Goal: Task Accomplishment & Management: Complete application form

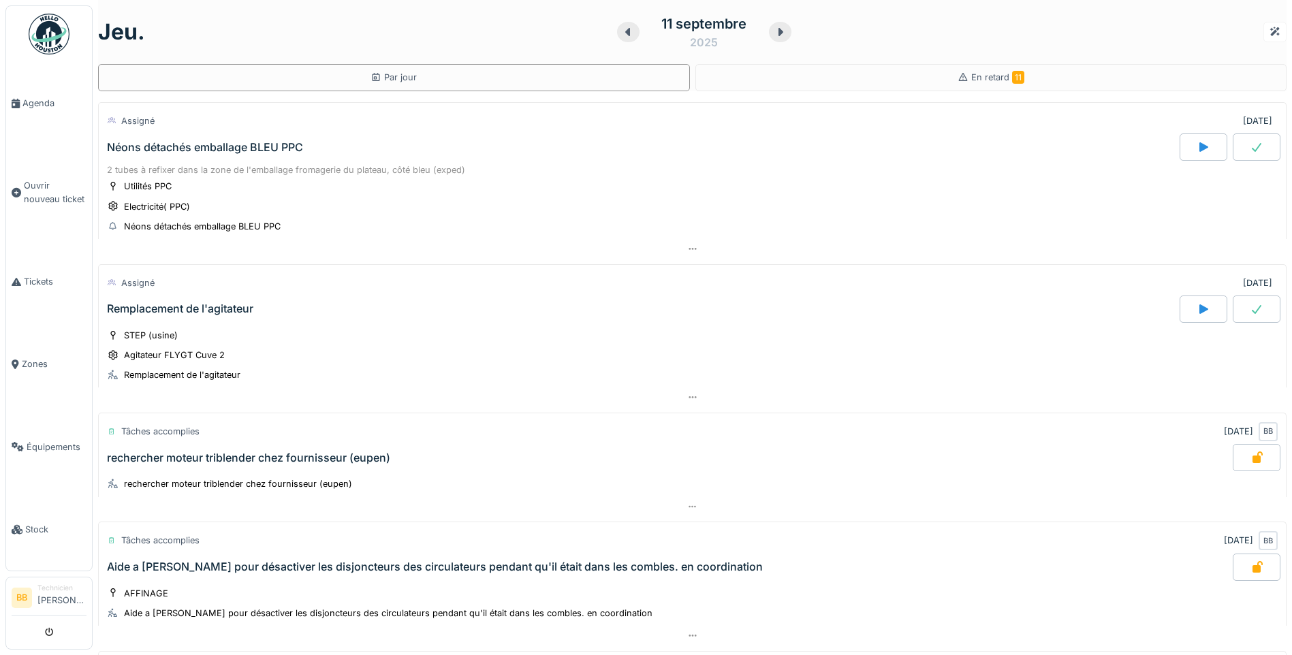
click at [226, 146] on div "Néons détachés emballage BLEU PPC" at bounding box center [205, 147] width 196 height 13
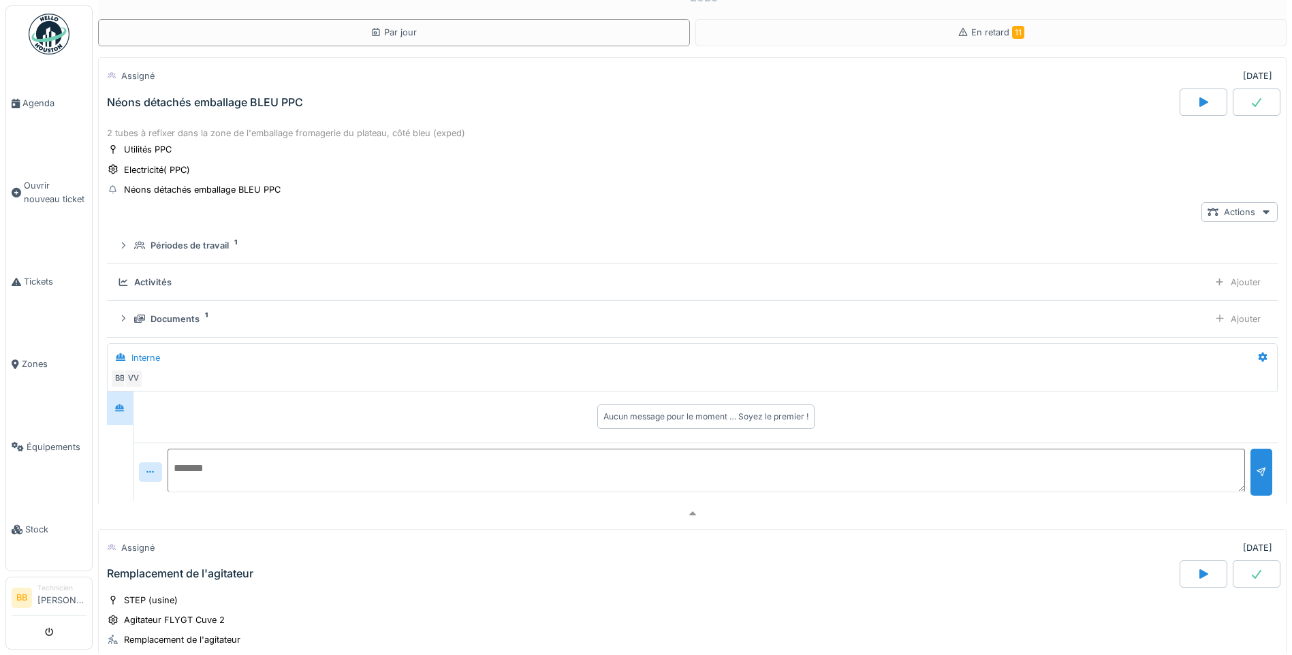
scroll to position [48, 0]
click at [1214, 275] on icon at bounding box center [1219, 279] width 11 height 9
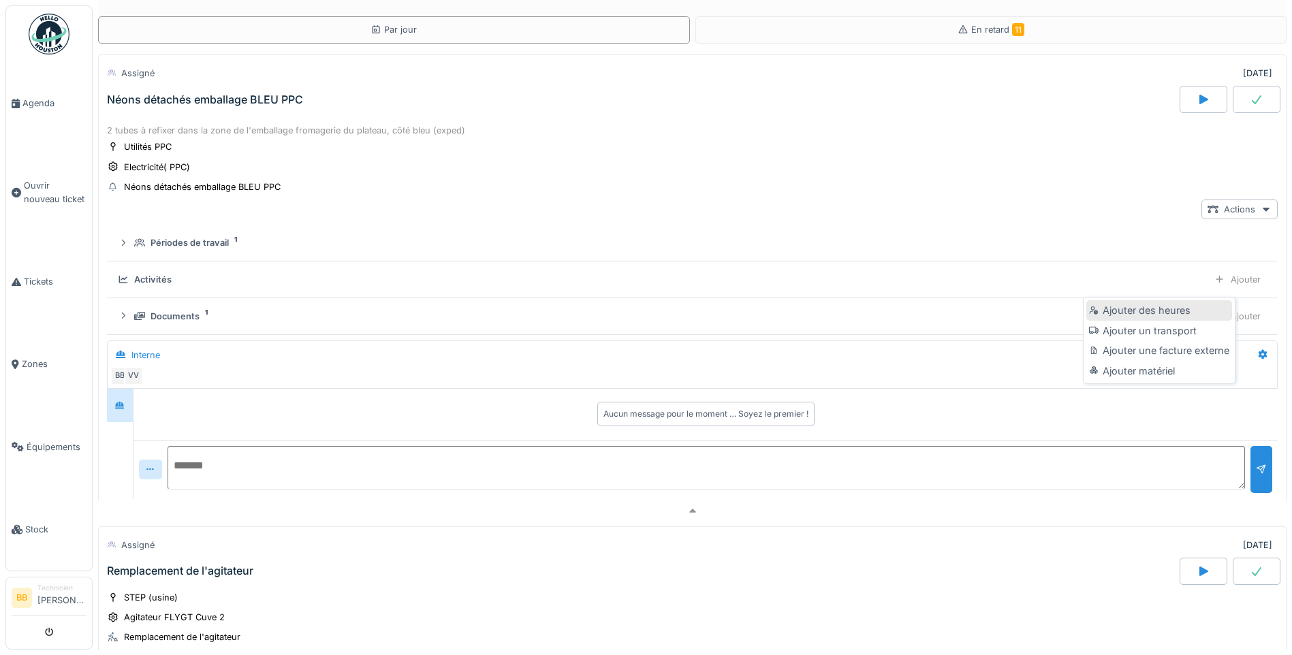
click at [1124, 310] on div "Ajouter des heures" at bounding box center [1158, 310] width 145 height 20
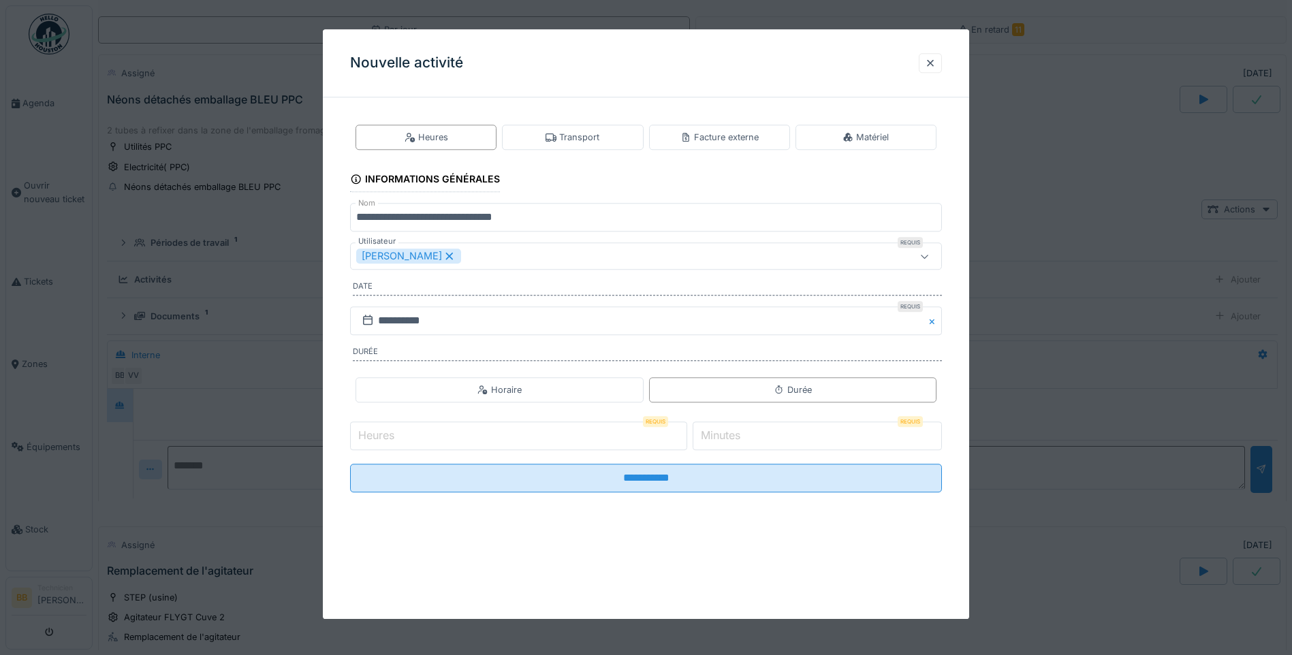
click at [410, 423] on input "Heures" at bounding box center [518, 436] width 337 height 29
type input "*"
click at [727, 441] on label "Minutes" at bounding box center [720, 436] width 45 height 16
click at [727, 441] on input "*" at bounding box center [817, 436] width 249 height 29
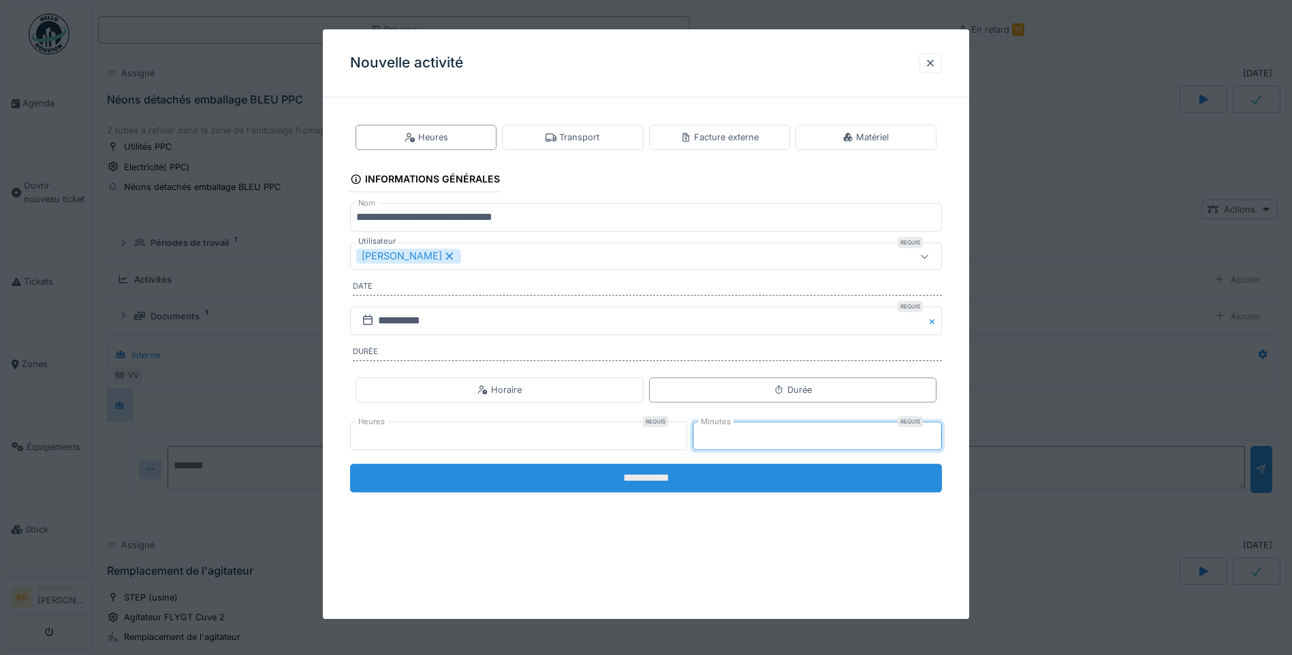
type input "**"
click at [661, 482] on input "**********" at bounding box center [646, 478] width 592 height 29
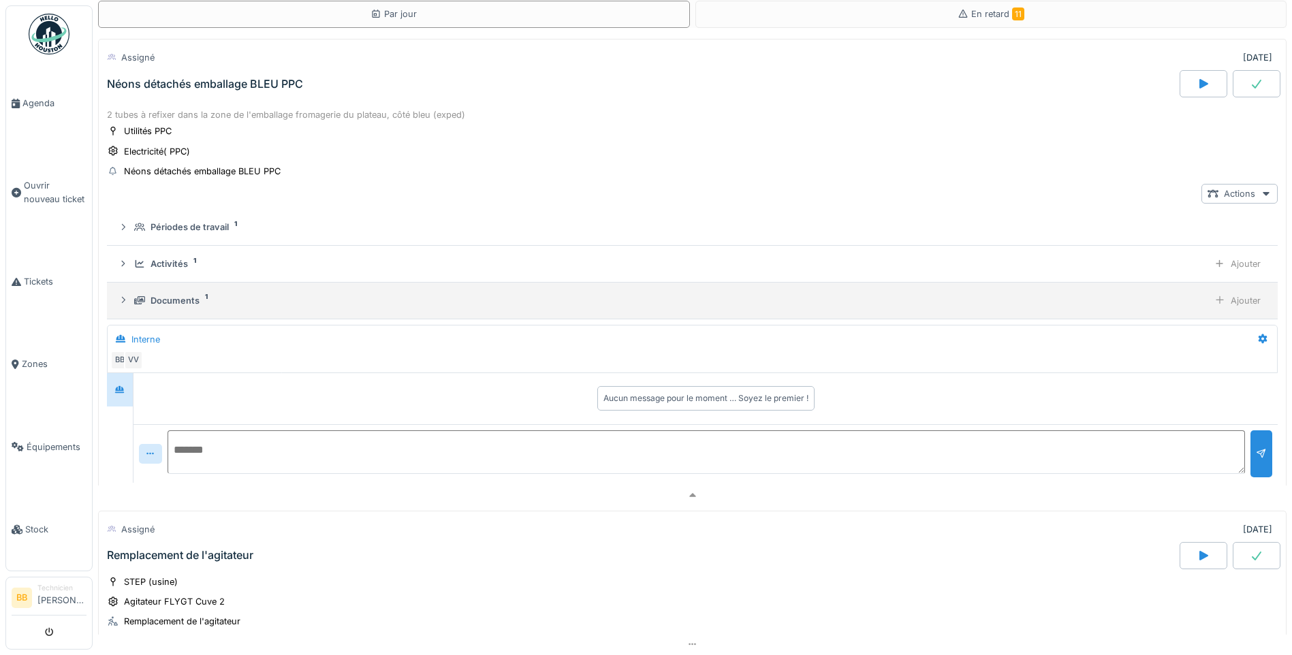
scroll to position [0, 0]
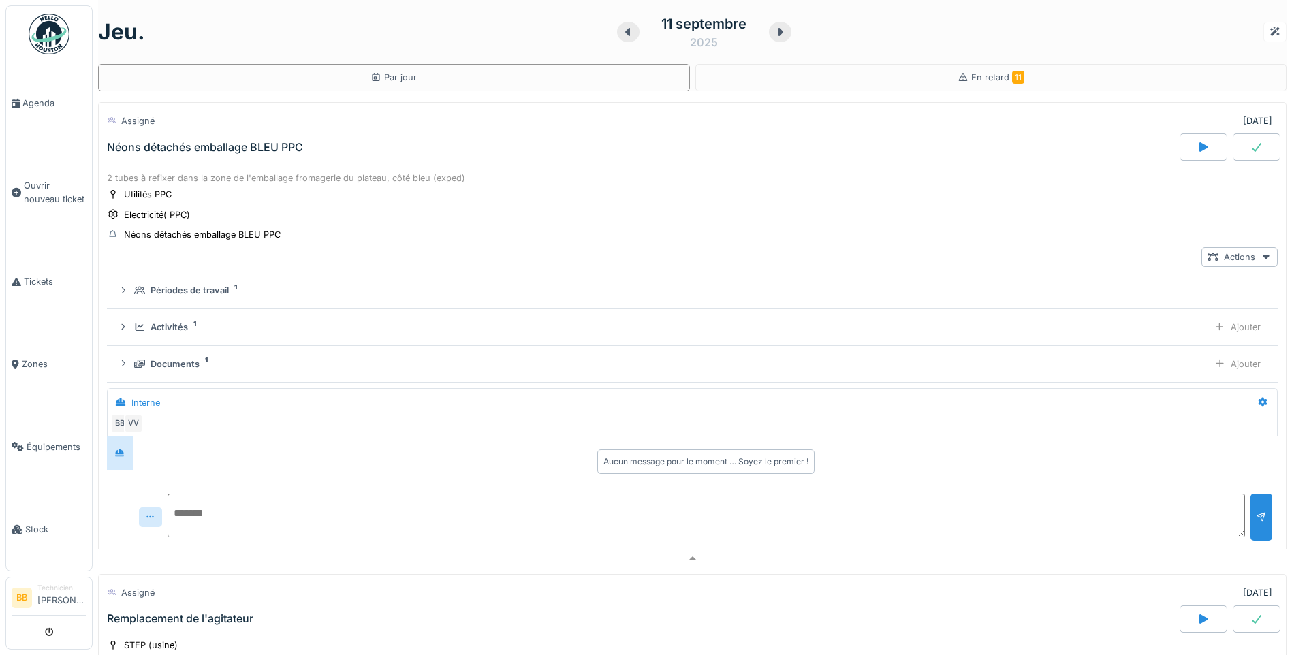
click at [1243, 152] on div at bounding box center [1257, 146] width 48 height 27
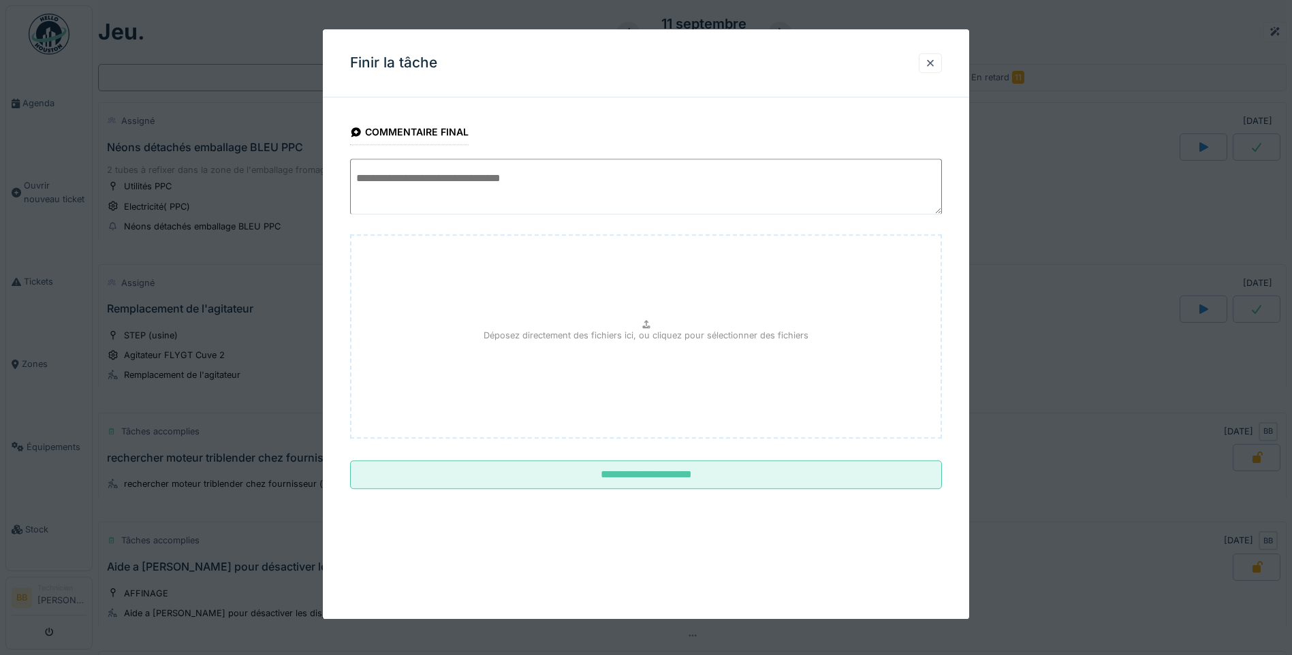
click at [425, 168] on textarea at bounding box center [646, 187] width 592 height 56
click at [800, 181] on textarea "**********" at bounding box center [646, 187] width 592 height 56
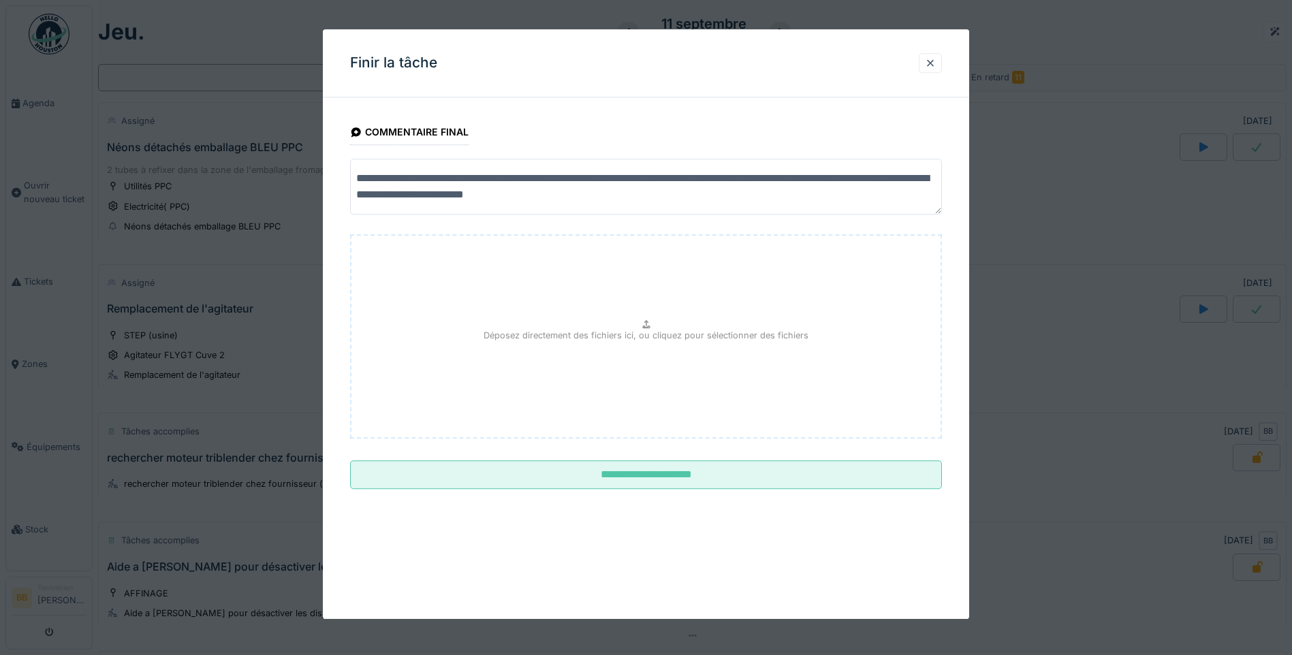
click at [551, 194] on textarea "**********" at bounding box center [646, 187] width 592 height 56
click at [560, 197] on textarea "**********" at bounding box center [646, 187] width 592 height 56
click at [599, 193] on textarea "**********" at bounding box center [646, 187] width 592 height 56
click at [600, 197] on textarea "**********" at bounding box center [646, 187] width 592 height 56
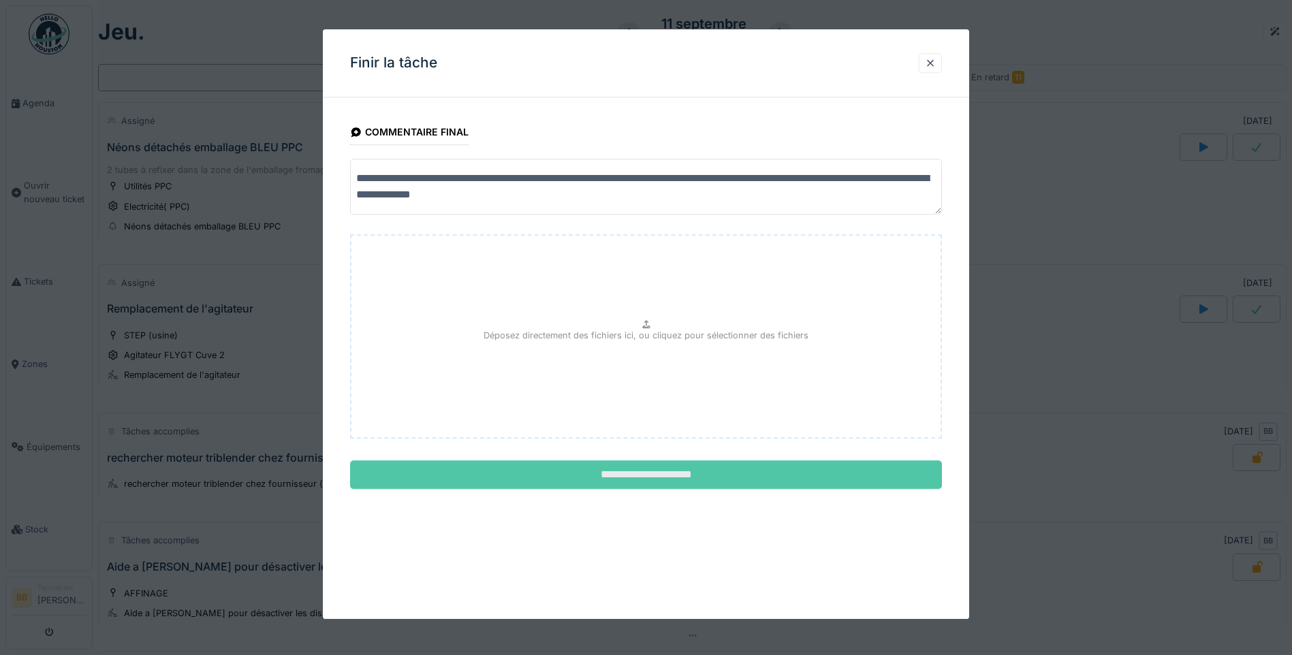
type textarea "**********"
click at [673, 475] on input "**********" at bounding box center [646, 475] width 592 height 29
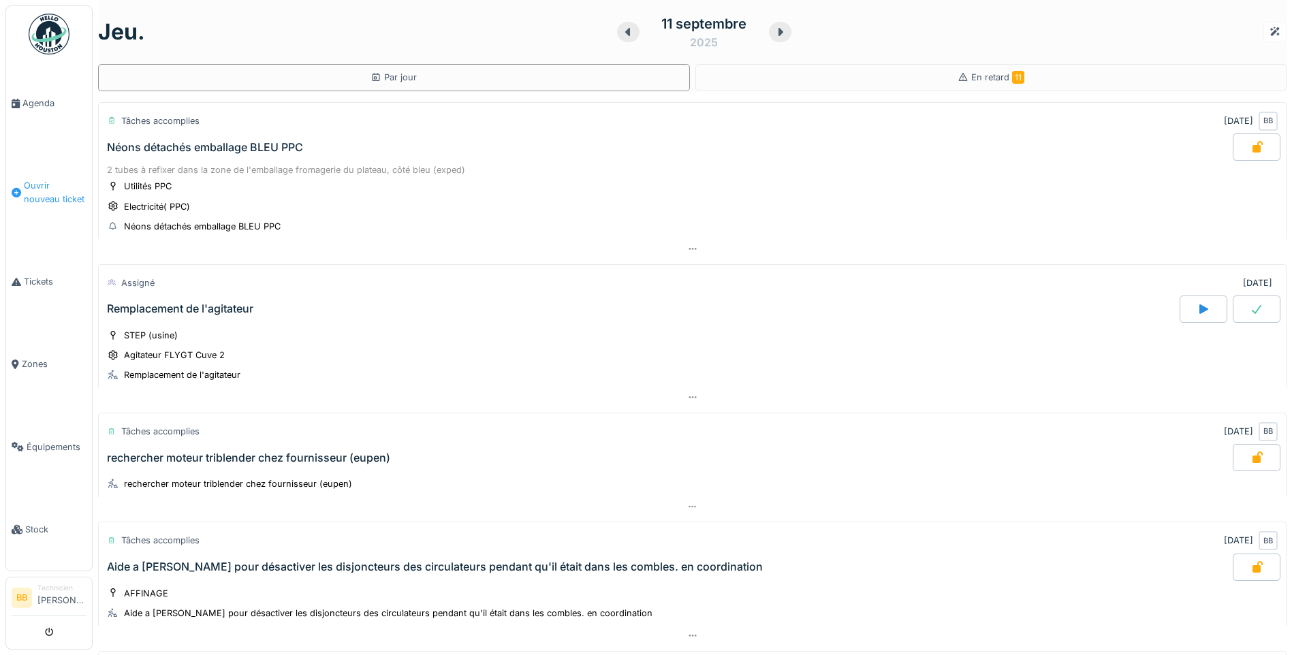
click at [66, 191] on span "Ouvrir nouveau ticket" at bounding box center [55, 192] width 63 height 26
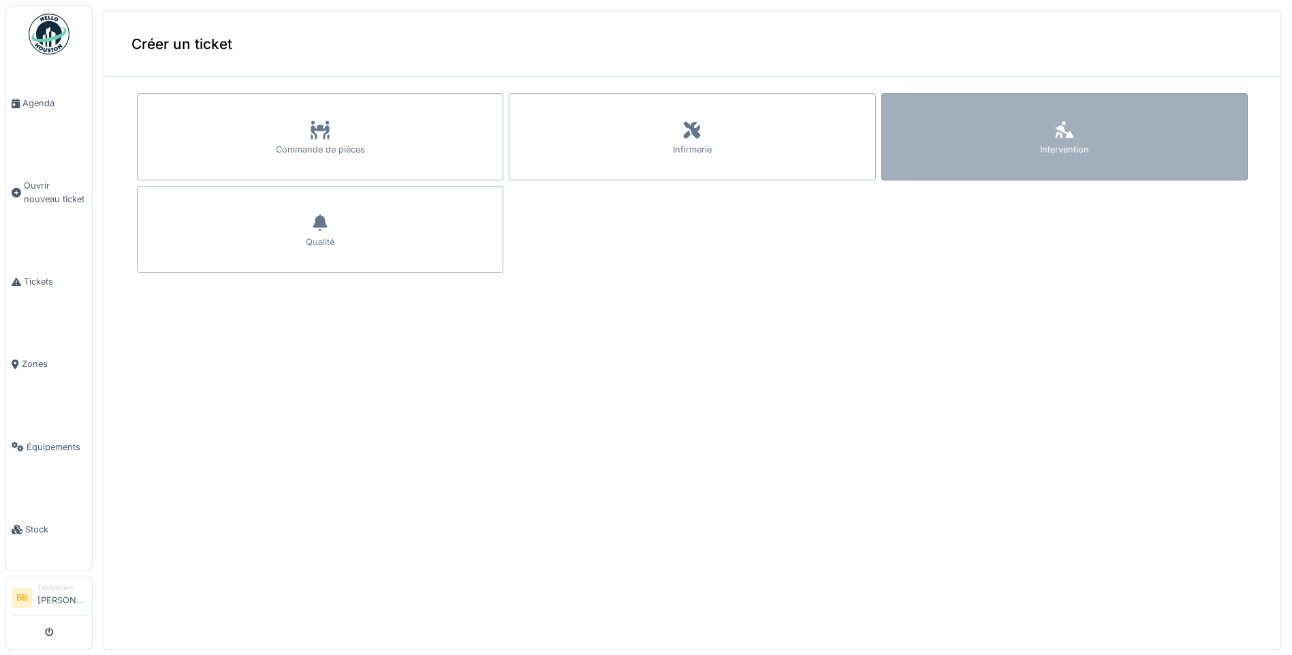
click at [1055, 140] on div "Intervention" at bounding box center [1064, 136] width 366 height 87
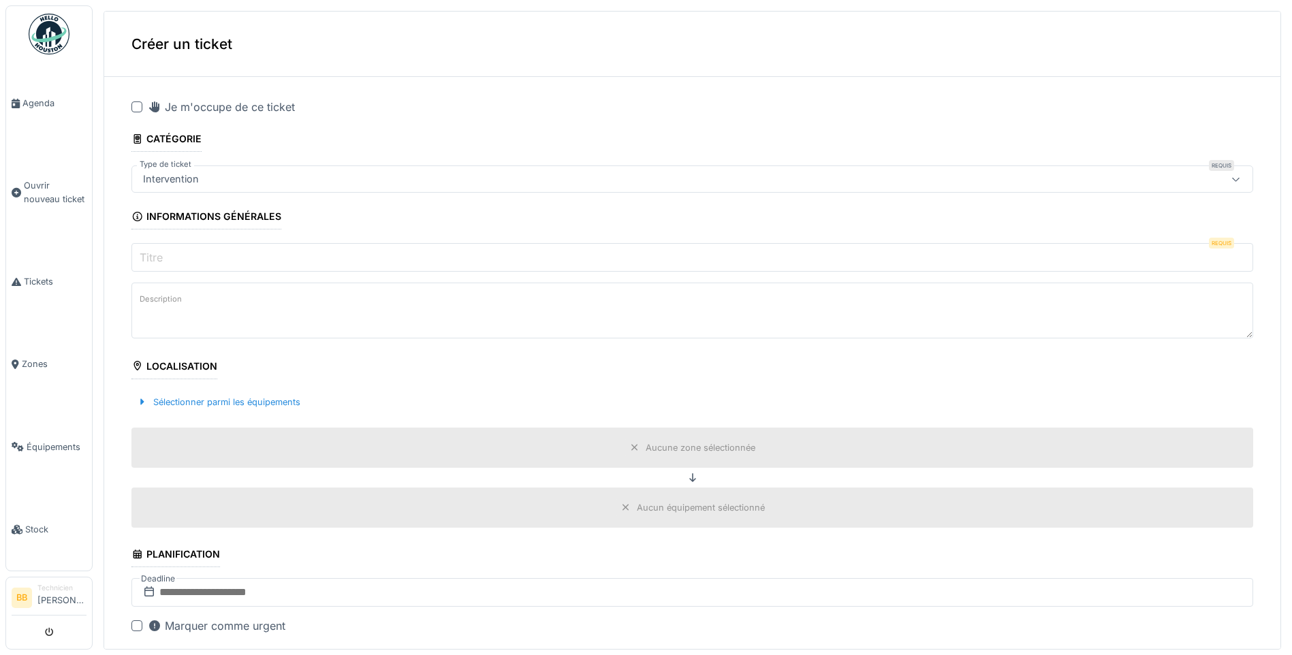
click at [135, 109] on div at bounding box center [136, 106] width 11 height 11
click at [146, 252] on label "Titre" at bounding box center [151, 257] width 29 height 16
click at [146, 252] on input "Titre" at bounding box center [692, 257] width 1122 height 29
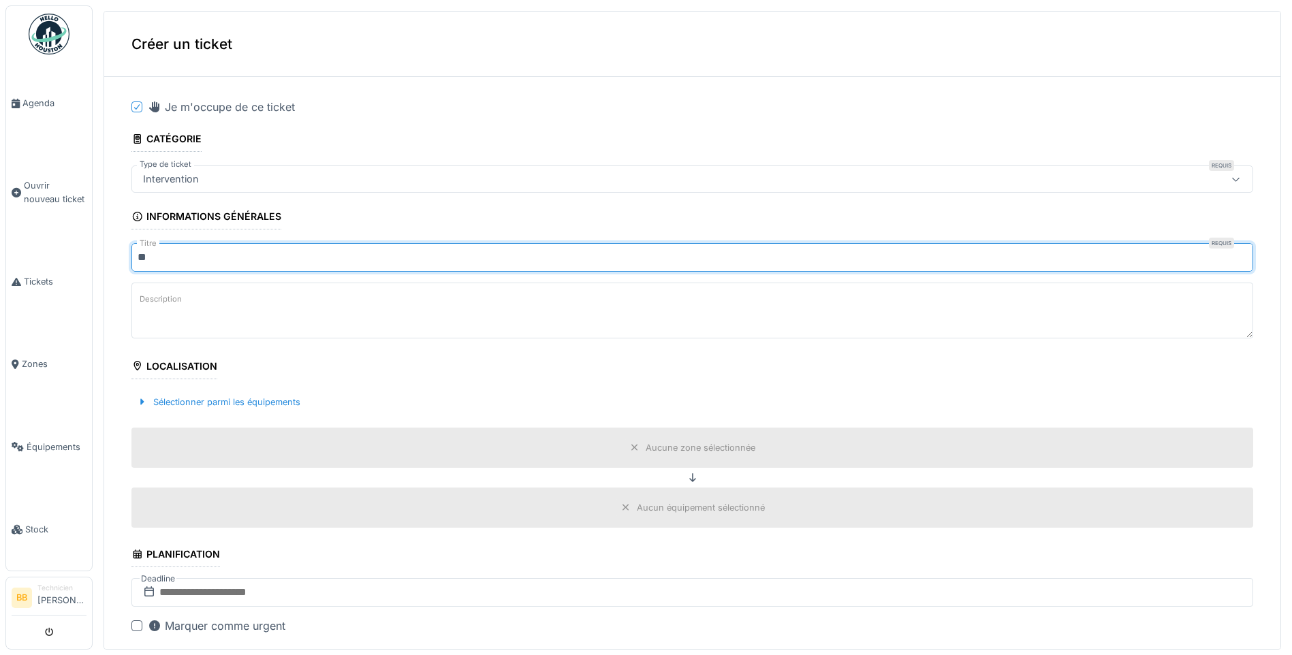
type input "*"
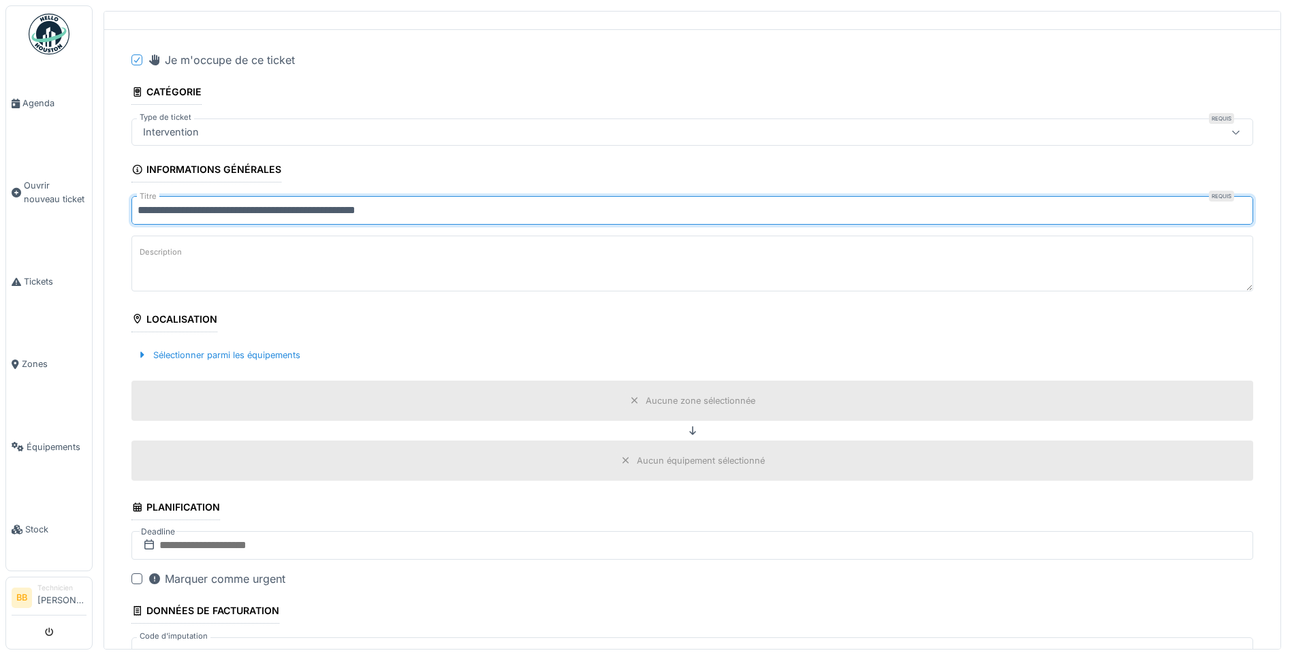
scroll to position [68, 0]
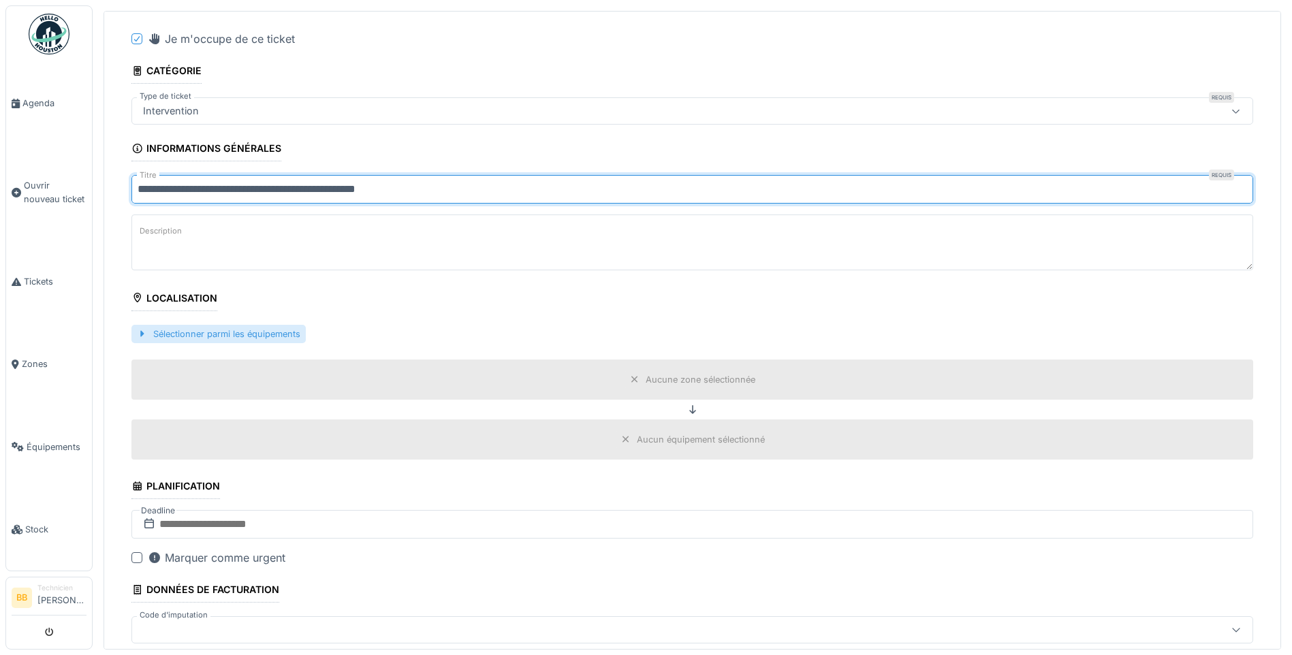
type input "**********"
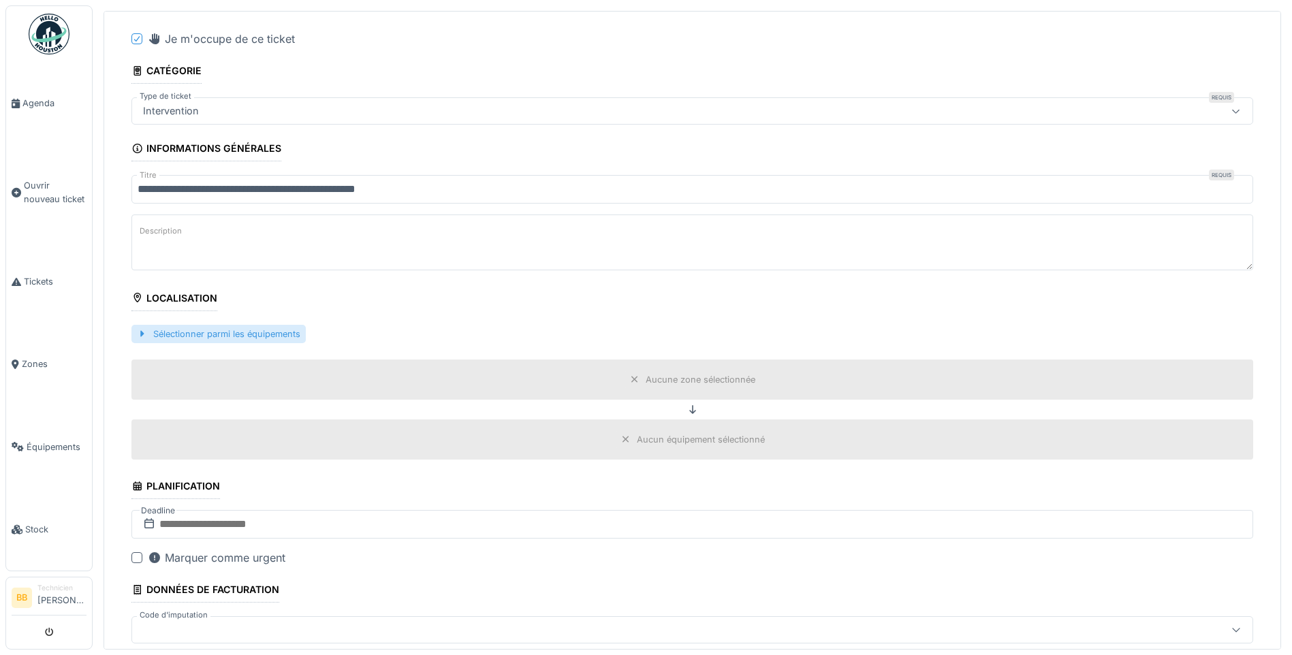
click at [196, 343] on div "Sélectionner parmi les équipements" at bounding box center [218, 334] width 174 height 18
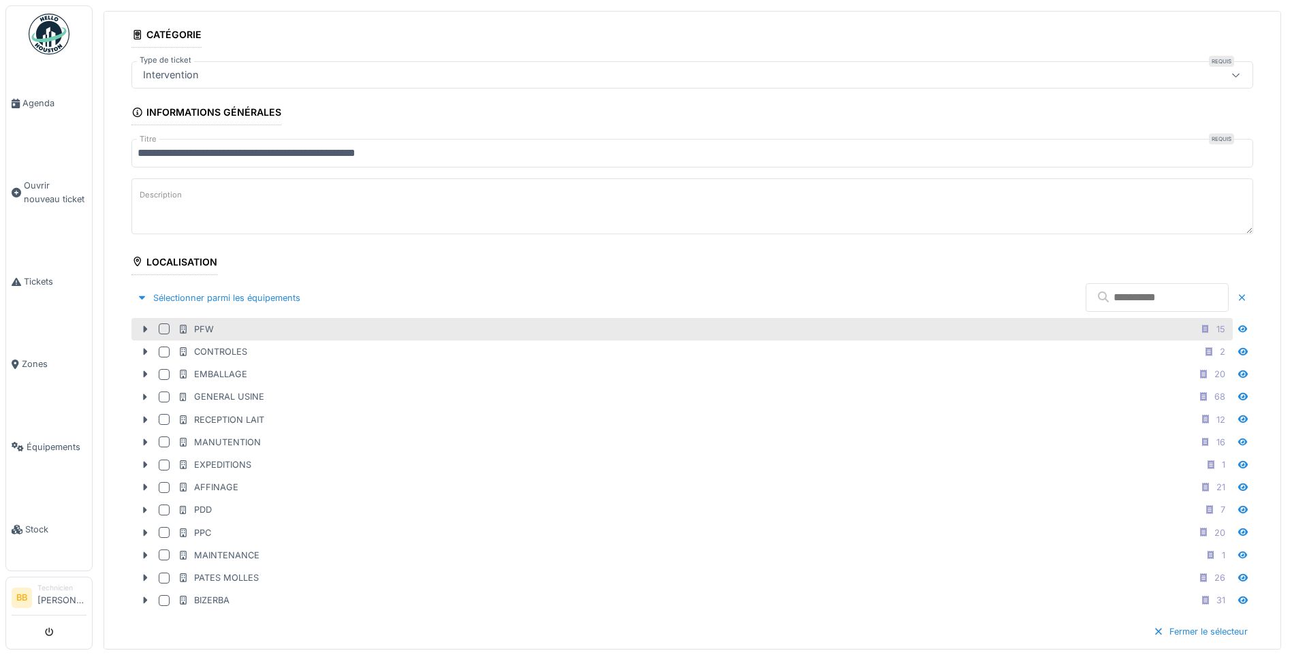
scroll to position [136, 0]
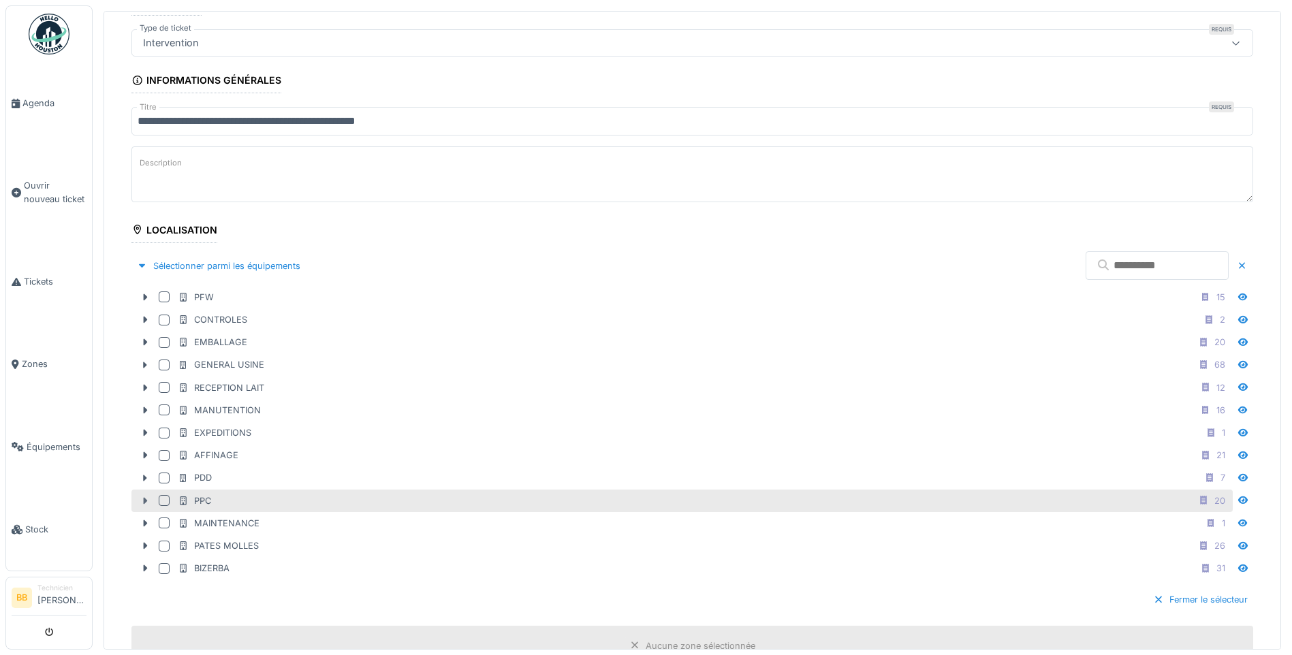
click at [150, 500] on icon at bounding box center [145, 500] width 11 height 9
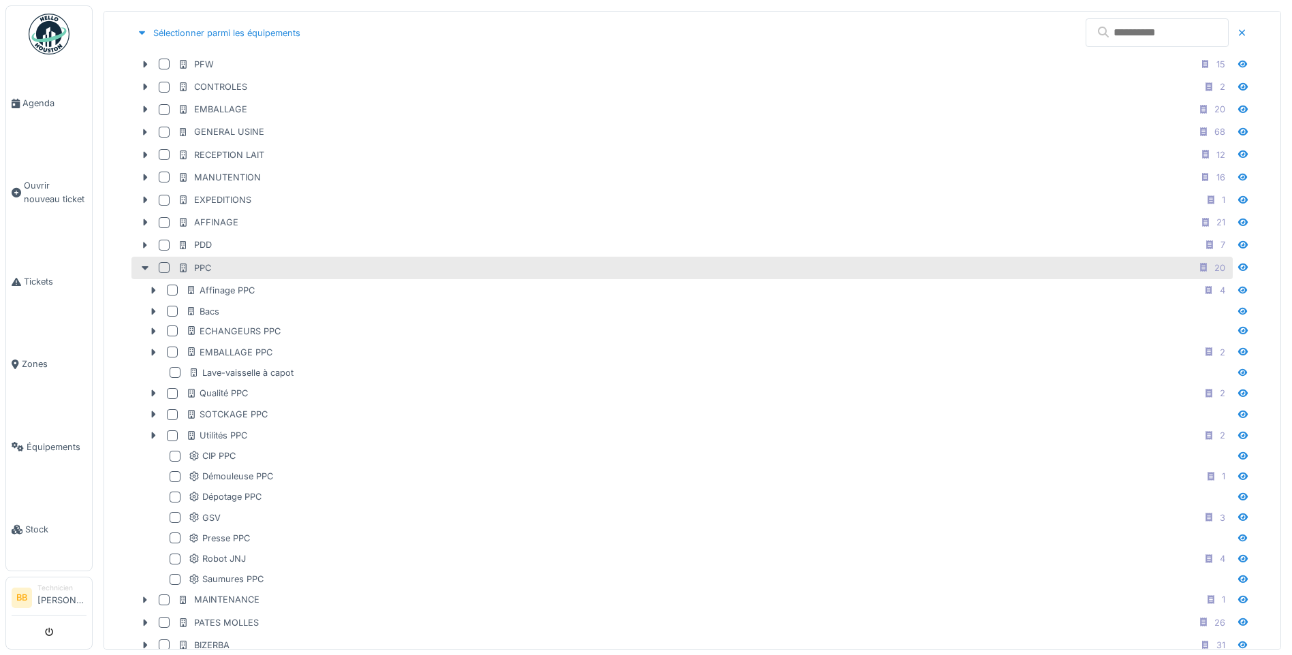
scroll to position [409, 0]
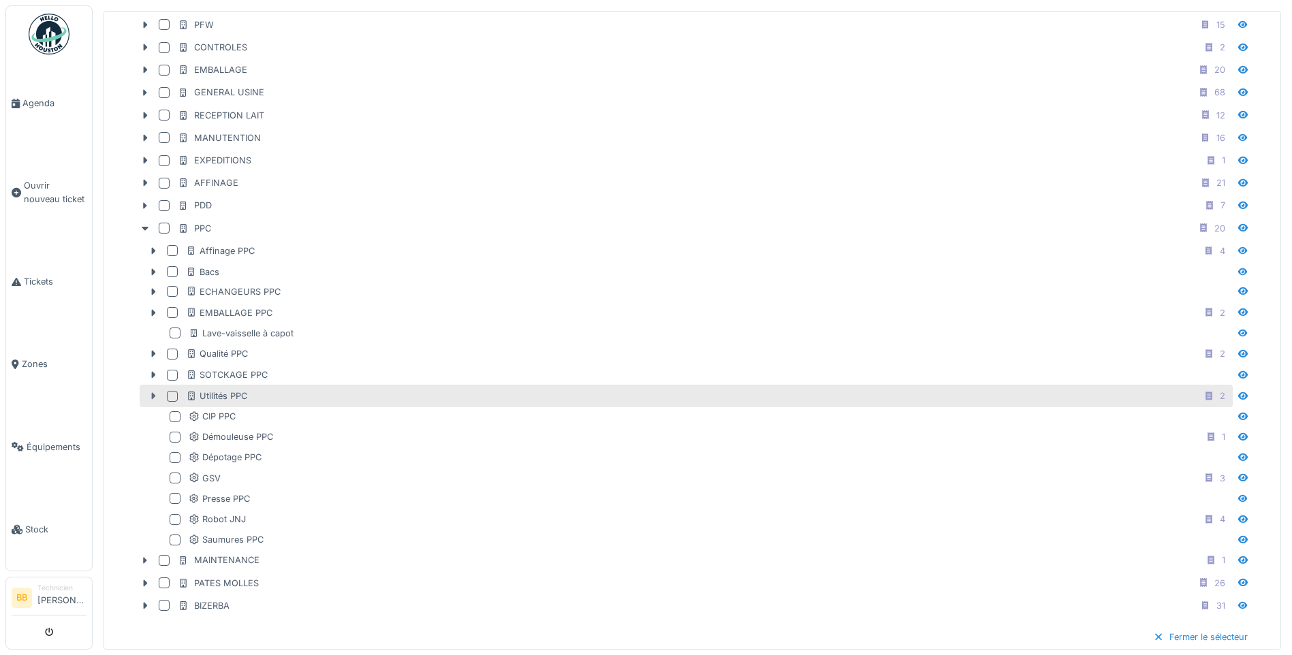
click at [153, 394] on icon at bounding box center [154, 396] width 4 height 7
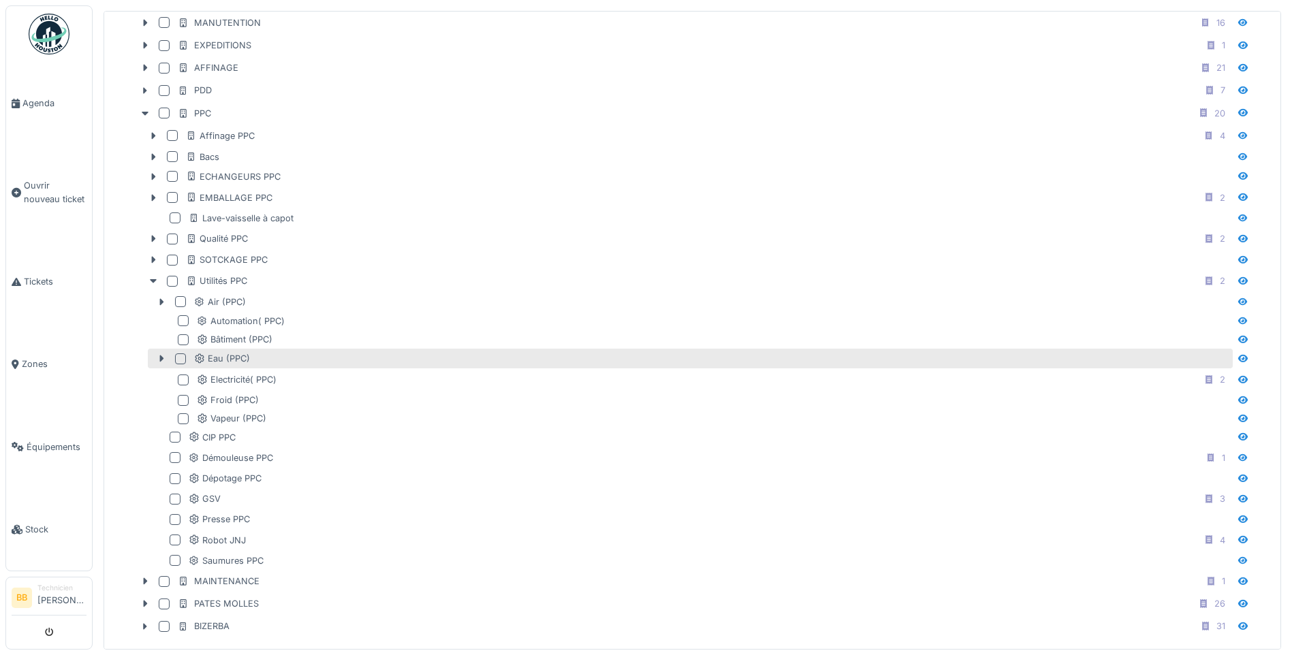
scroll to position [545, 0]
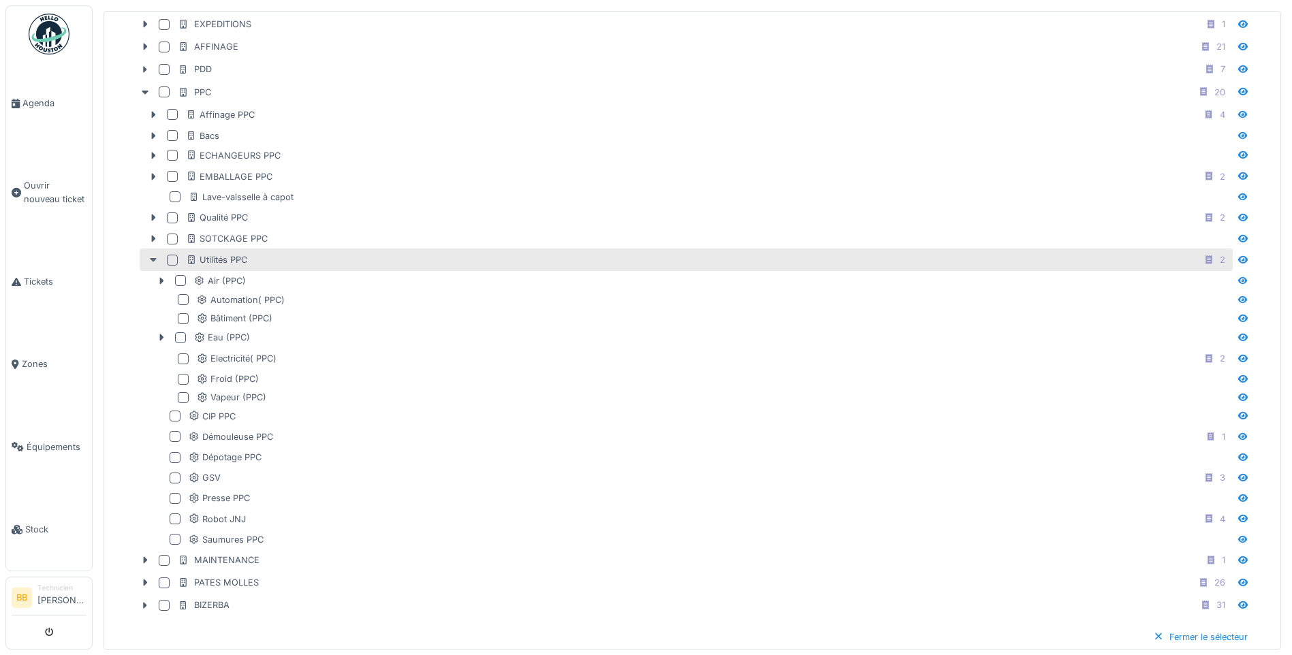
click at [155, 262] on icon at bounding box center [153, 259] width 11 height 9
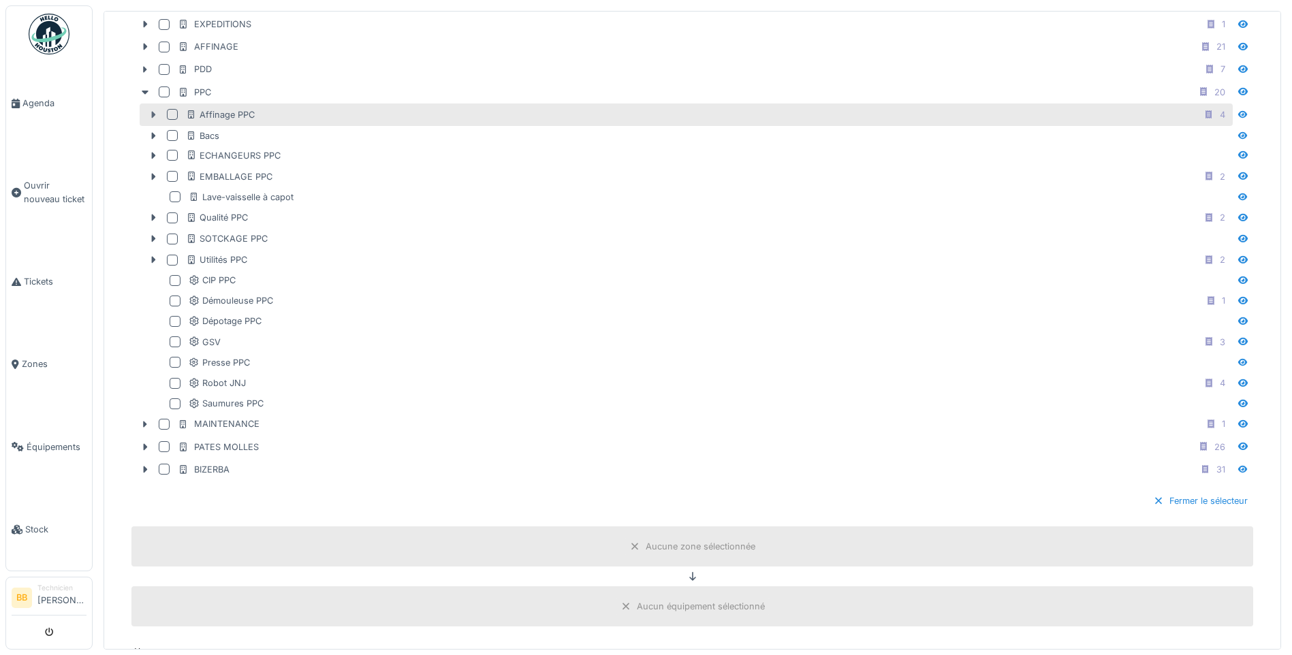
click at [155, 114] on icon at bounding box center [154, 115] width 4 height 7
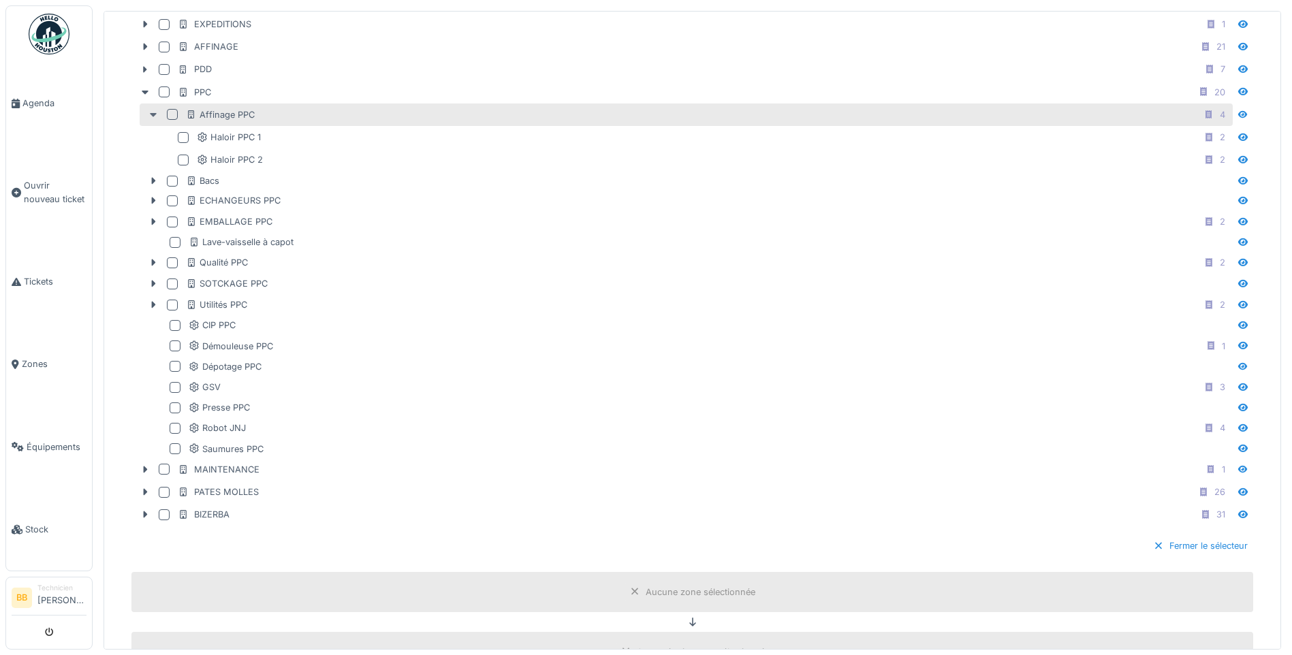
click at [155, 114] on icon at bounding box center [153, 115] width 7 height 4
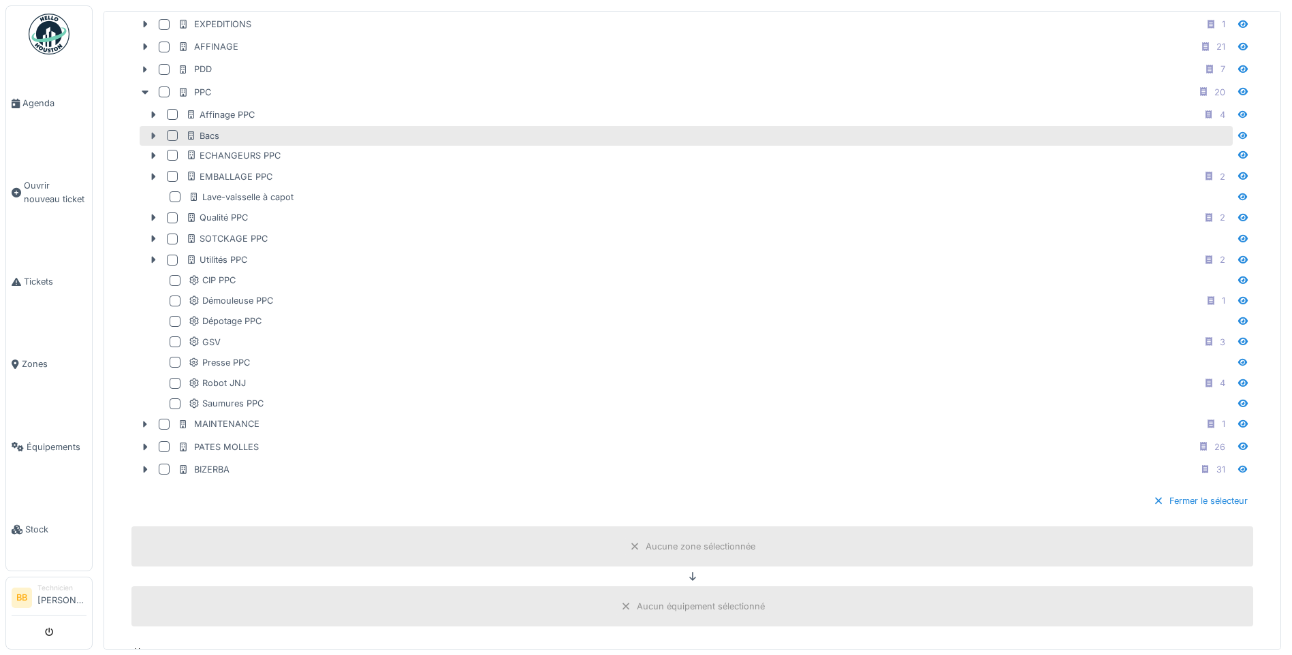
click at [152, 136] on icon at bounding box center [154, 136] width 4 height 7
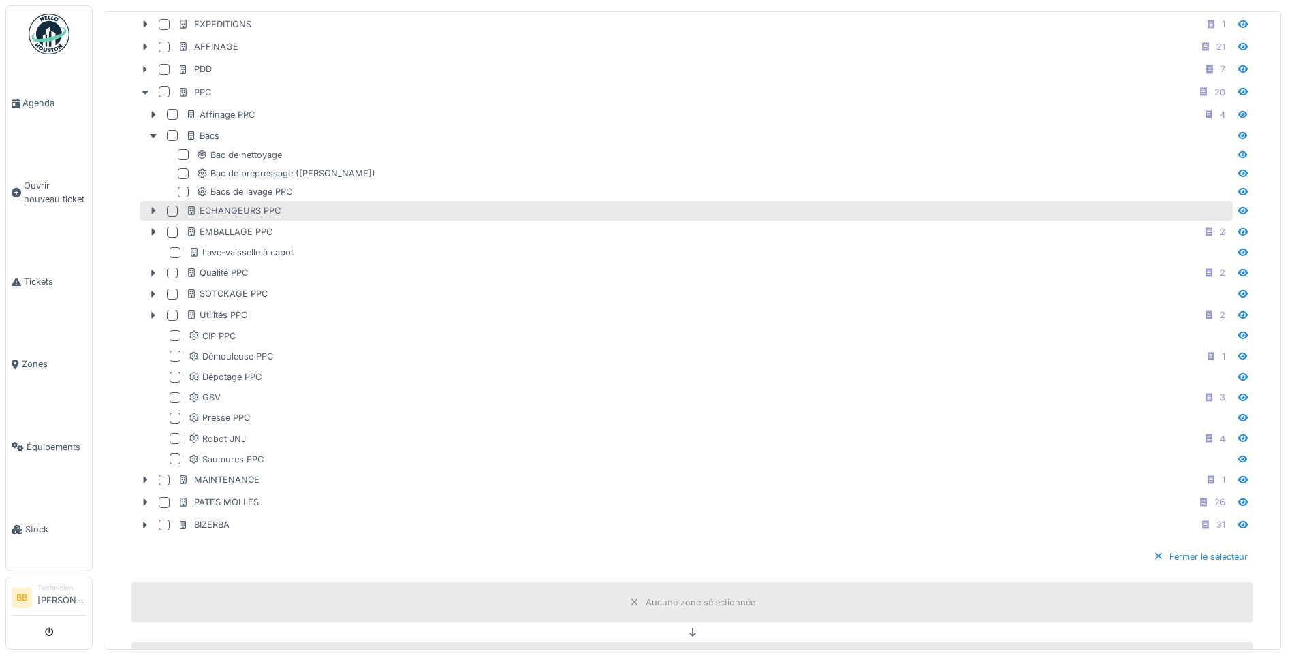
click at [151, 210] on icon at bounding box center [153, 210] width 11 height 9
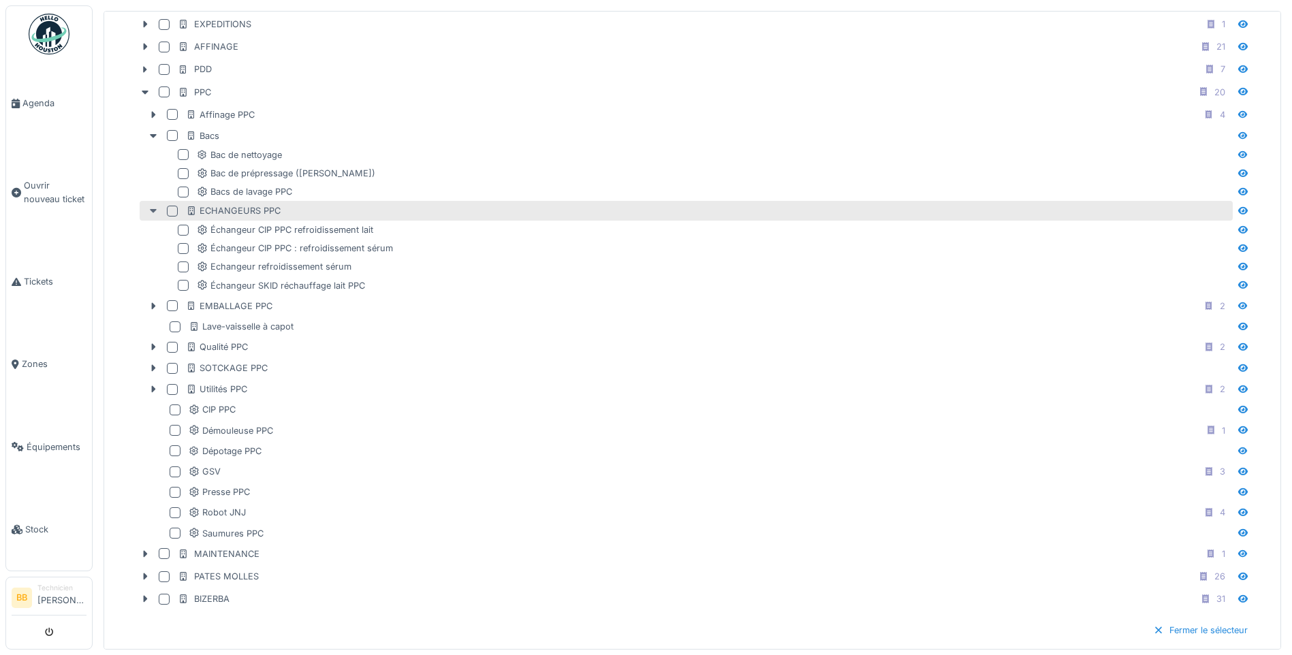
click at [151, 210] on icon at bounding box center [153, 211] width 7 height 4
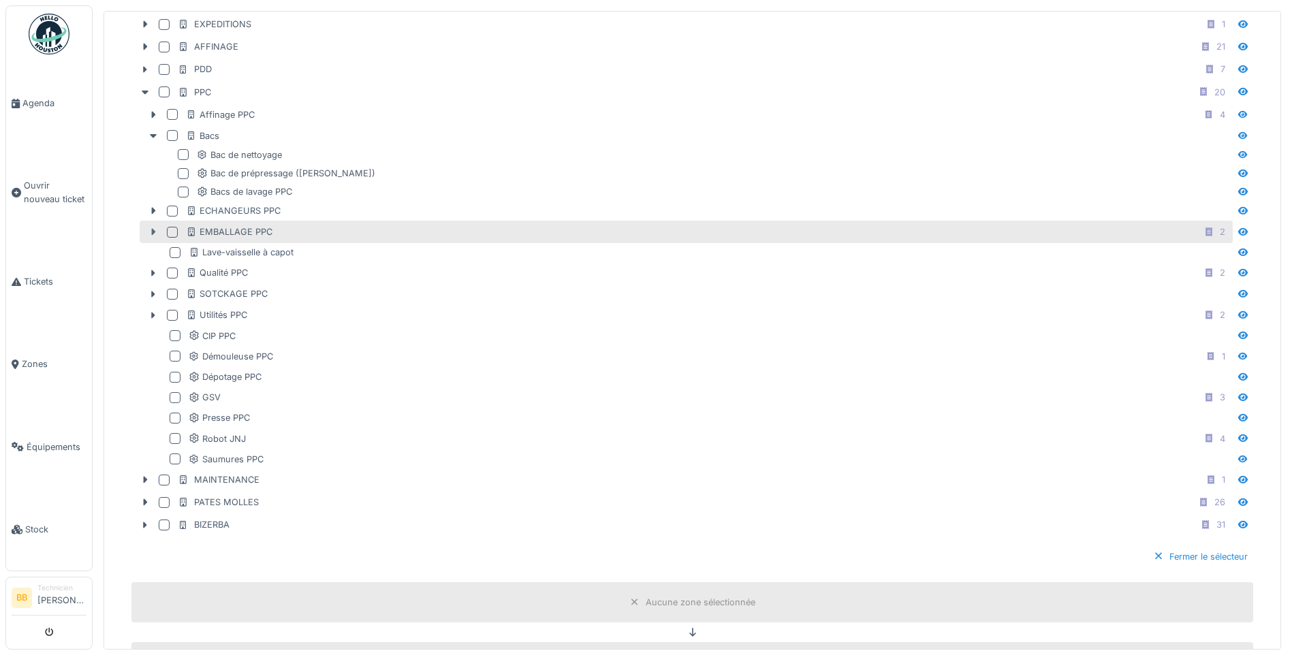
click at [151, 229] on icon at bounding box center [153, 231] width 11 height 9
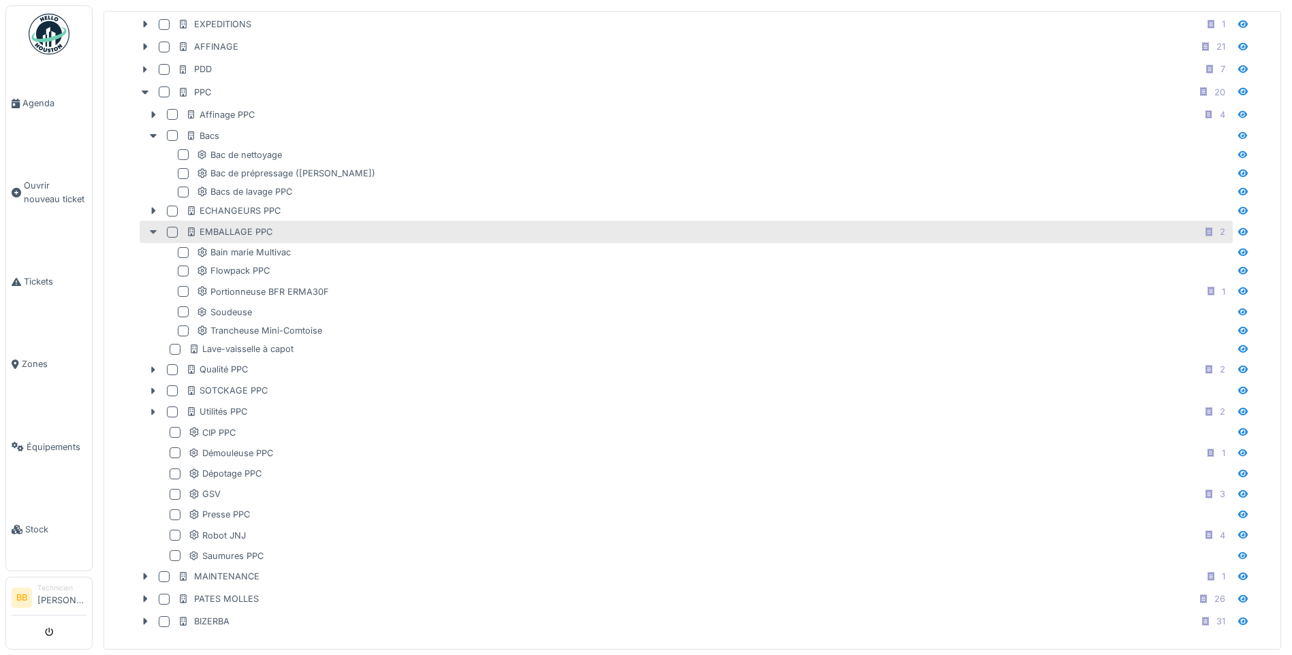
click at [151, 229] on icon at bounding box center [153, 231] width 11 height 9
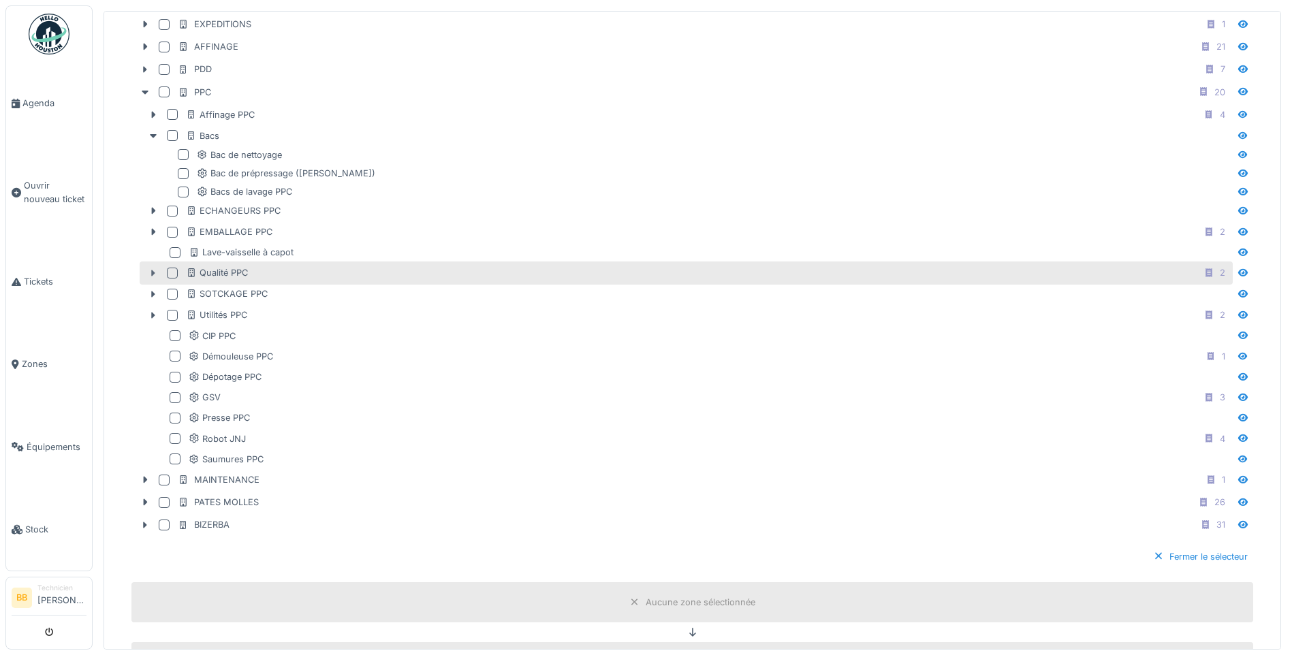
click at [151, 272] on icon at bounding box center [153, 273] width 11 height 9
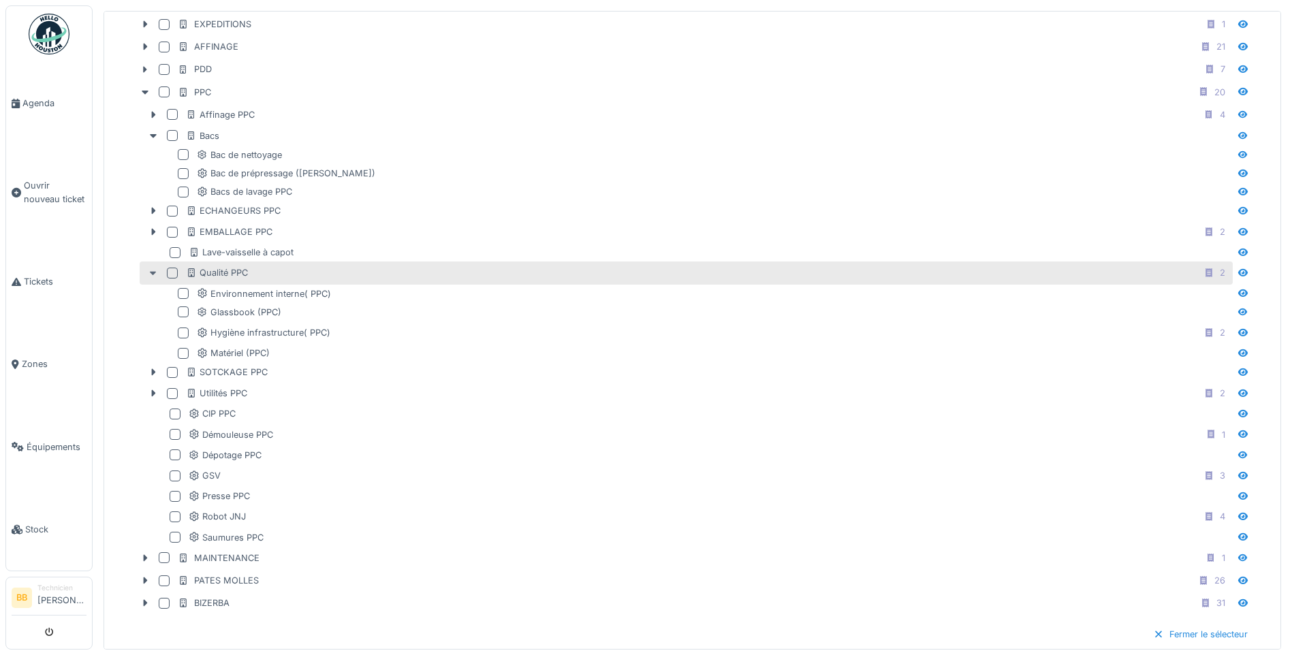
click at [151, 272] on icon at bounding box center [153, 274] width 7 height 4
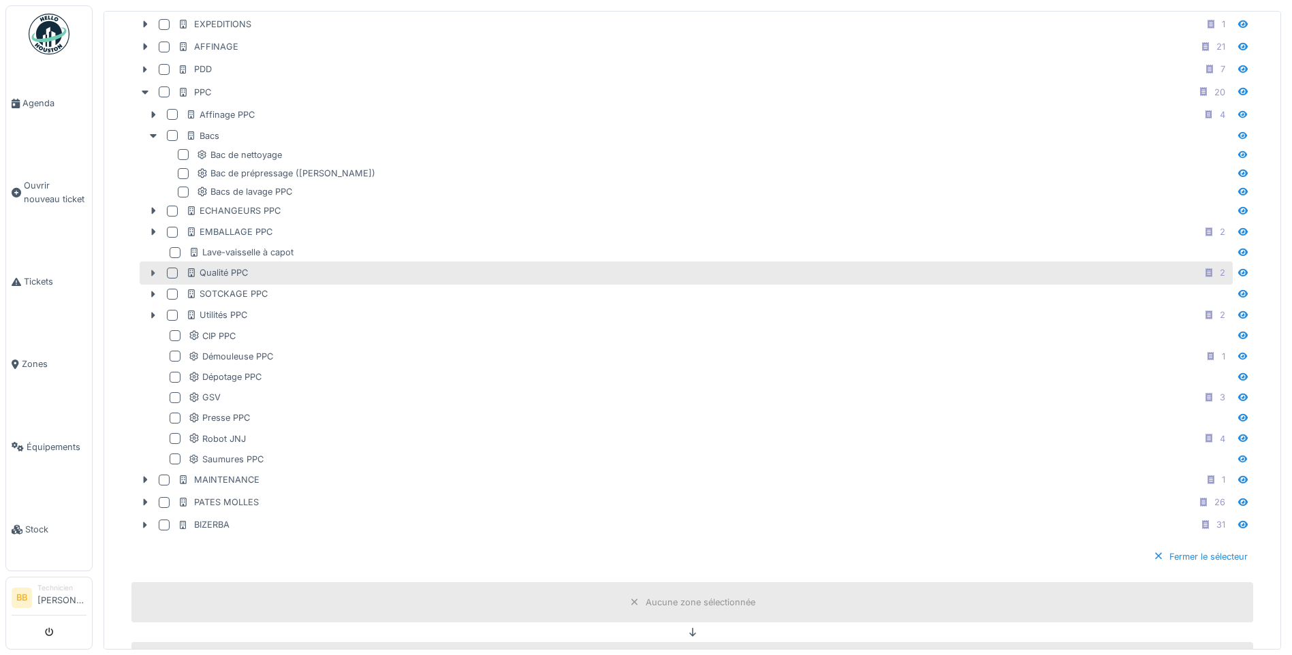
click at [157, 273] on icon at bounding box center [153, 273] width 11 height 9
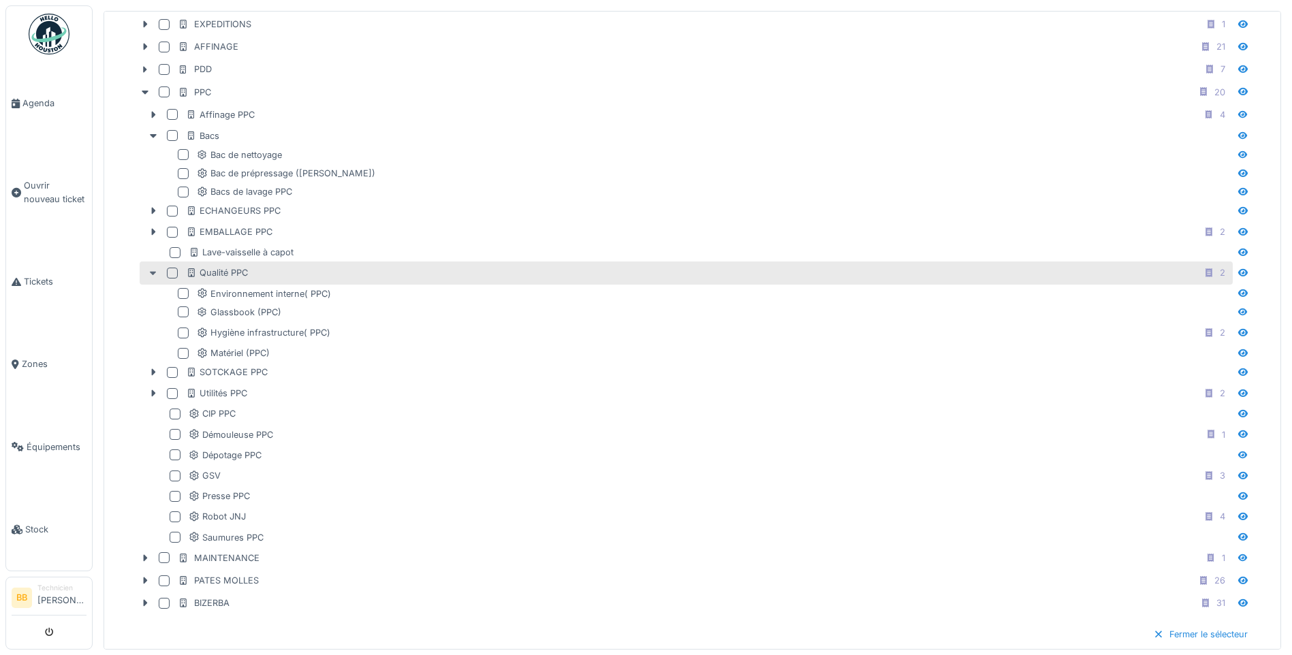
click at [157, 273] on icon at bounding box center [153, 273] width 11 height 9
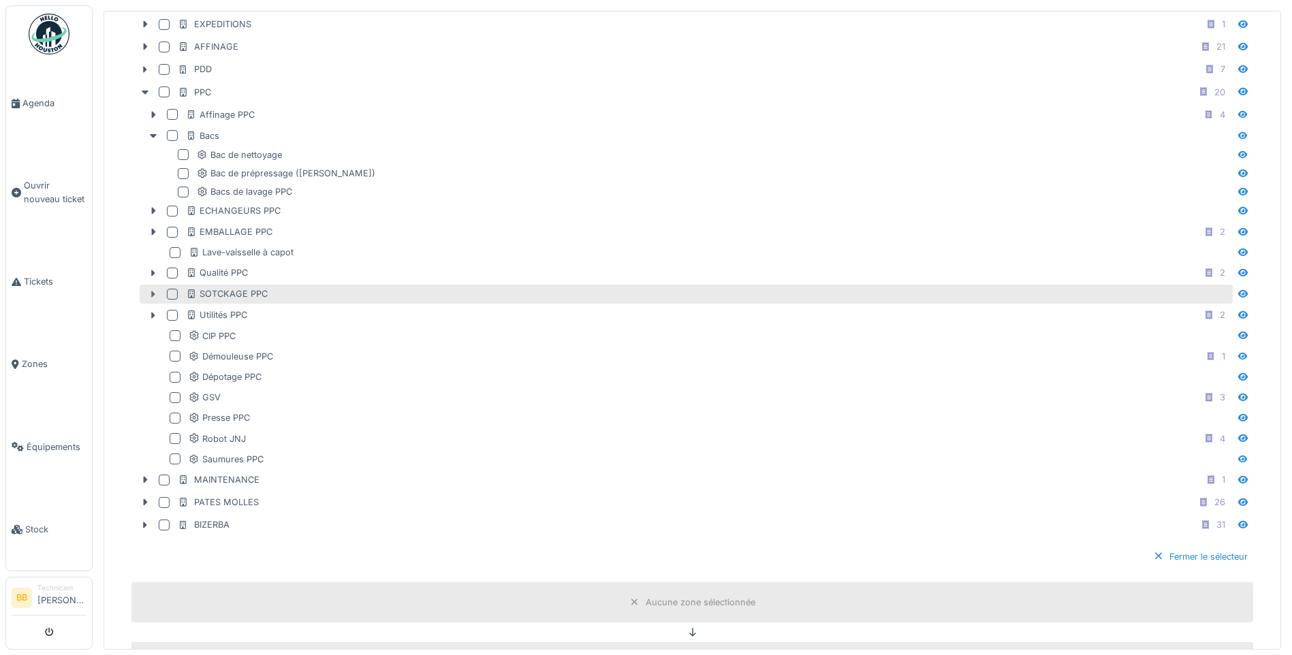
click at [151, 292] on icon at bounding box center [153, 294] width 11 height 9
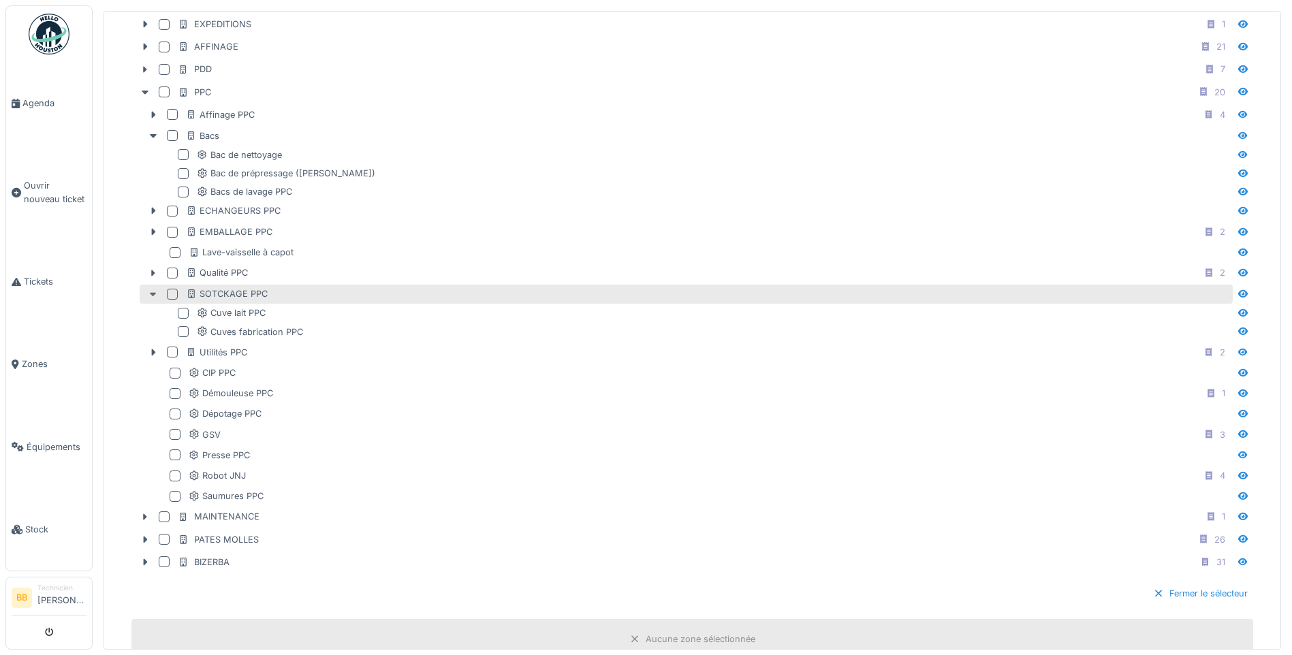
click at [151, 292] on icon at bounding box center [153, 294] width 11 height 9
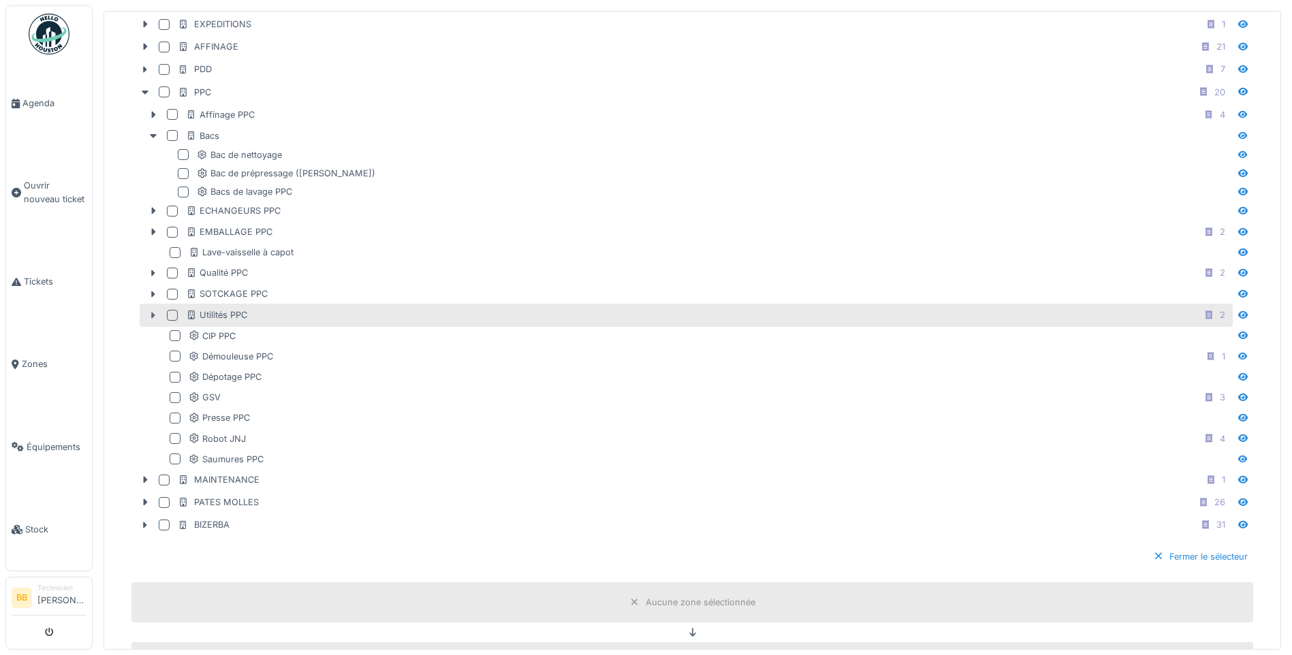
click at [148, 321] on div at bounding box center [153, 315] width 22 height 14
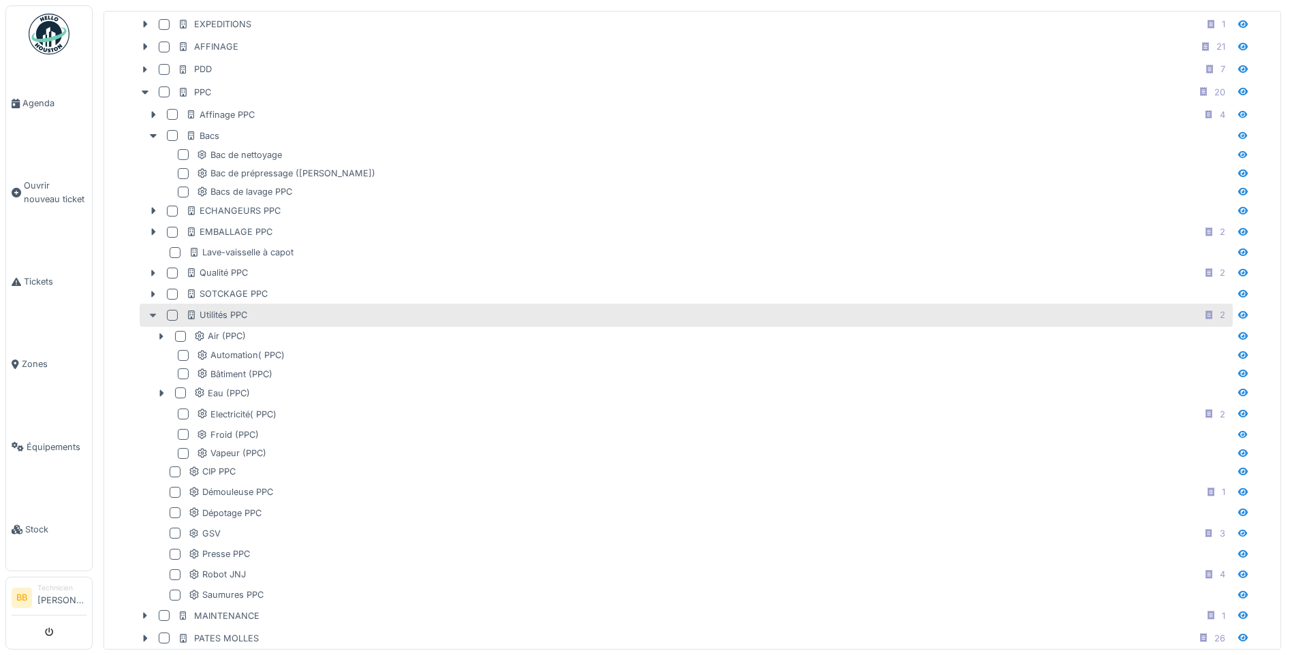
click at [147, 319] on div at bounding box center [153, 315] width 22 height 14
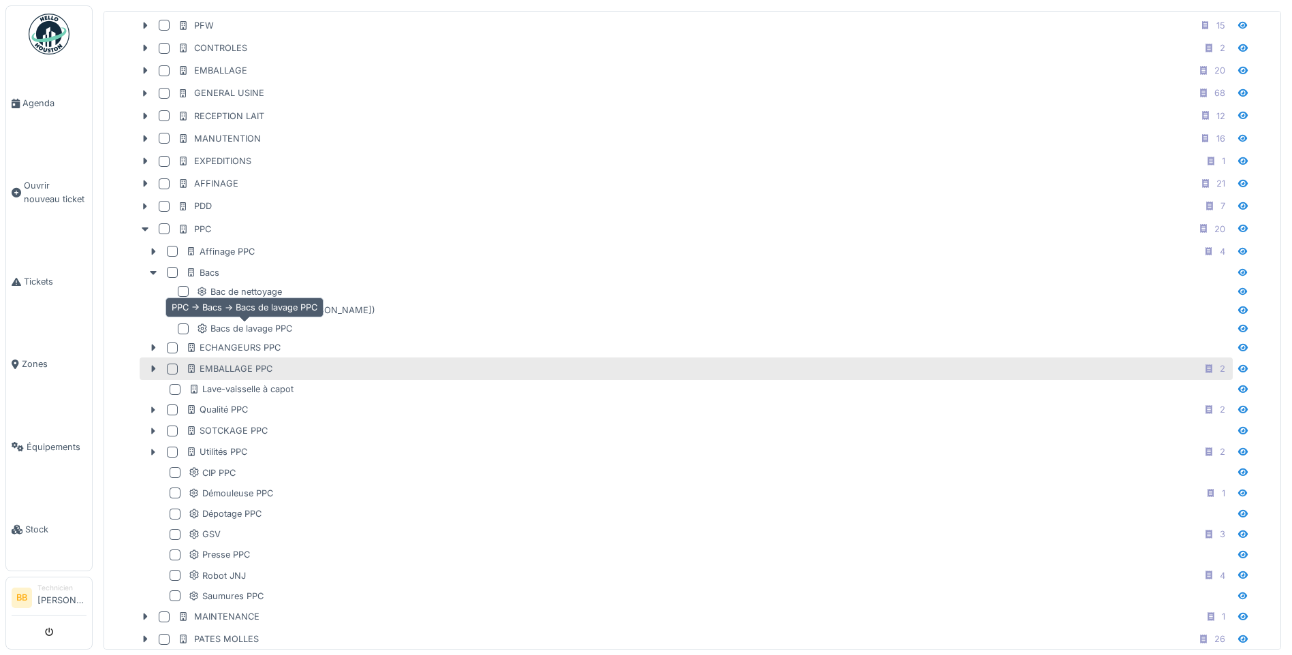
scroll to position [409, 0]
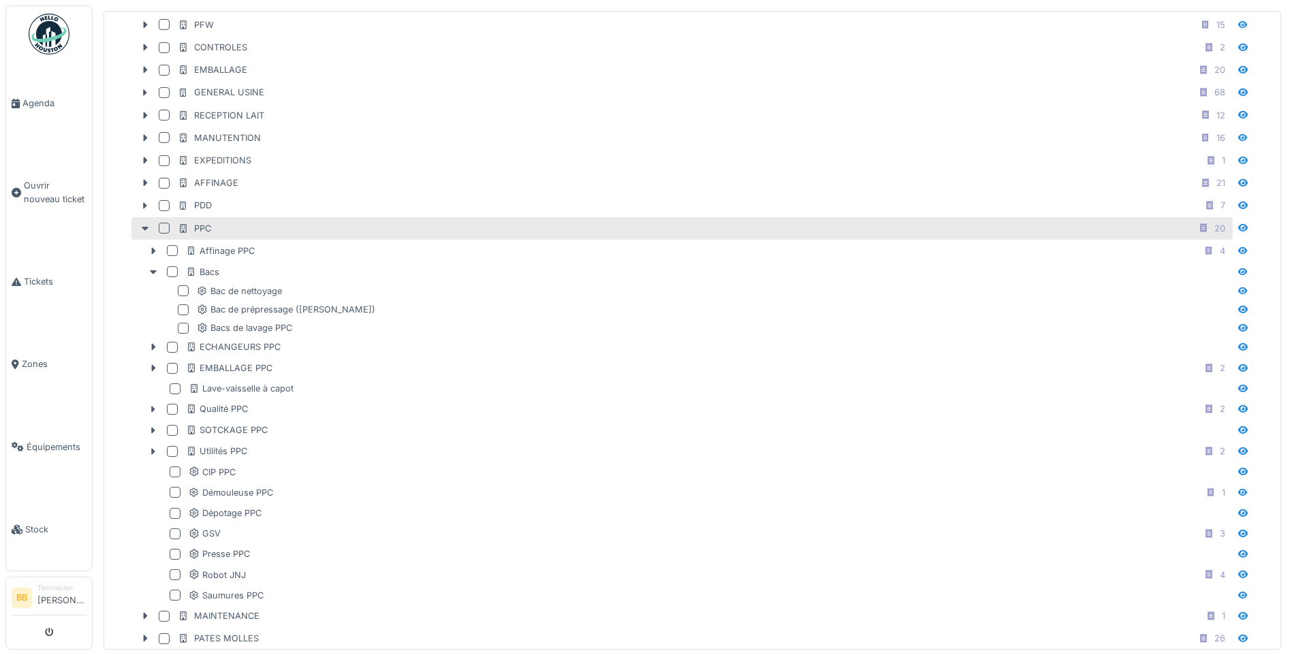
click at [163, 230] on div at bounding box center [164, 228] width 11 height 11
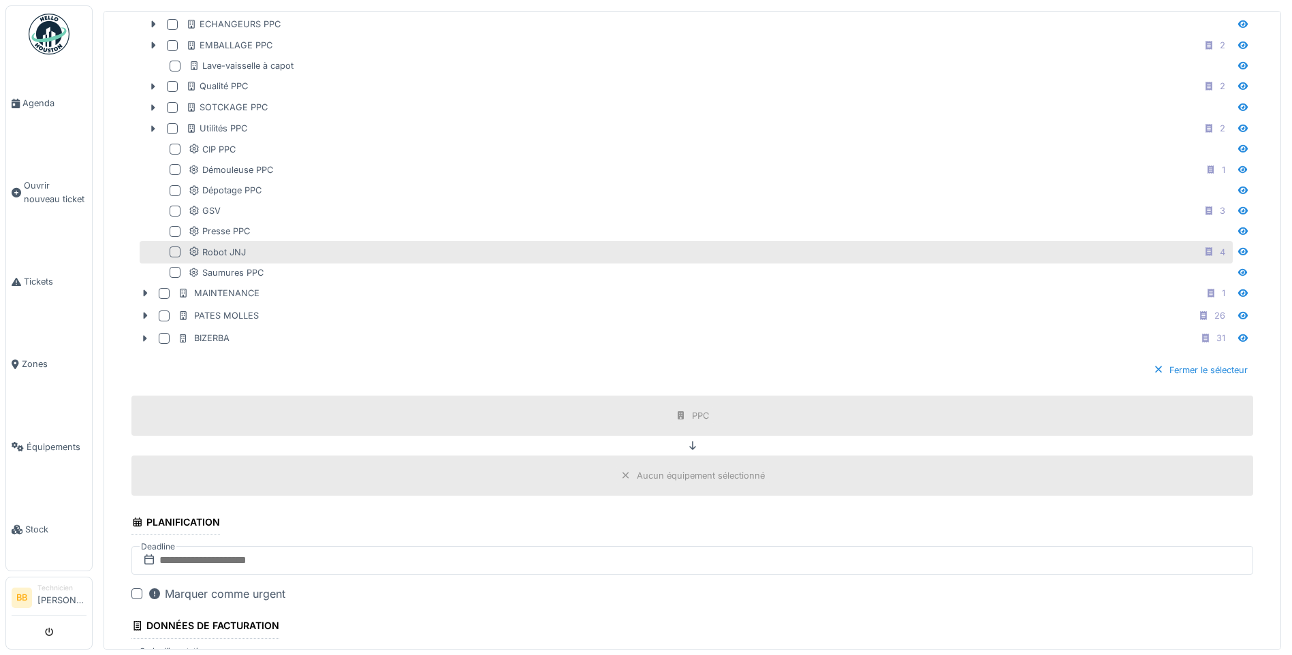
scroll to position [1090, 0]
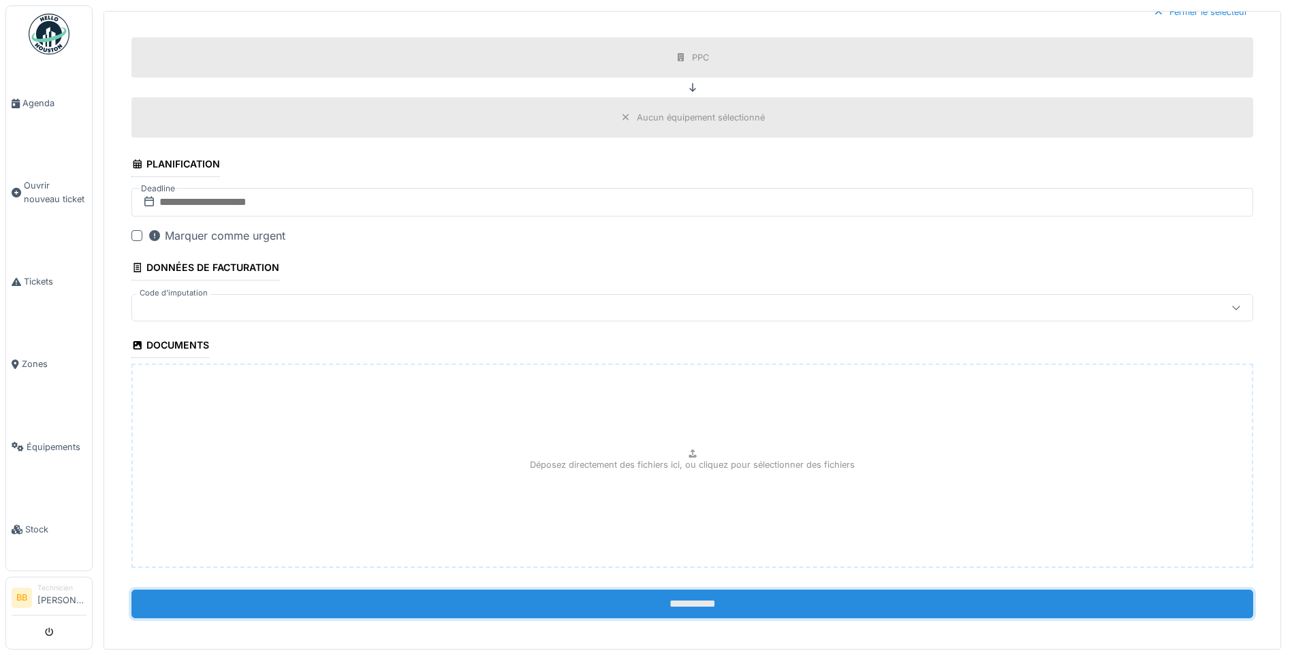
click at [714, 602] on input "**********" at bounding box center [692, 604] width 1122 height 29
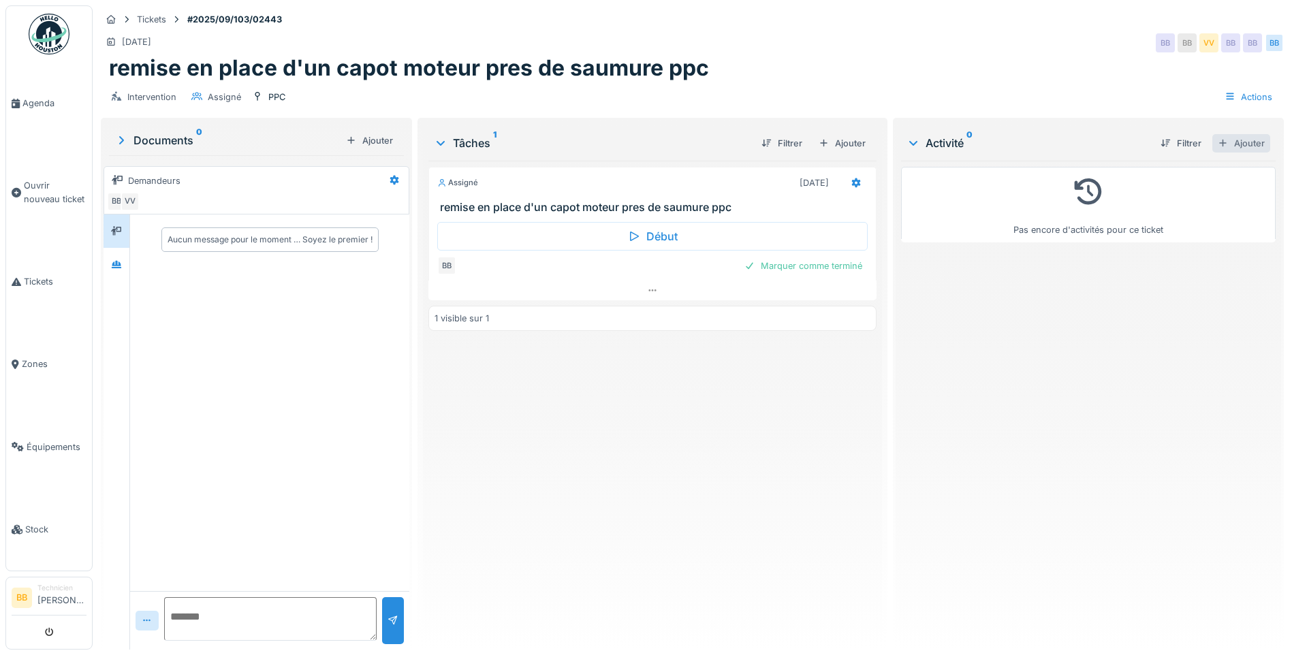
click at [1226, 143] on div "Ajouter" at bounding box center [1241, 143] width 58 height 18
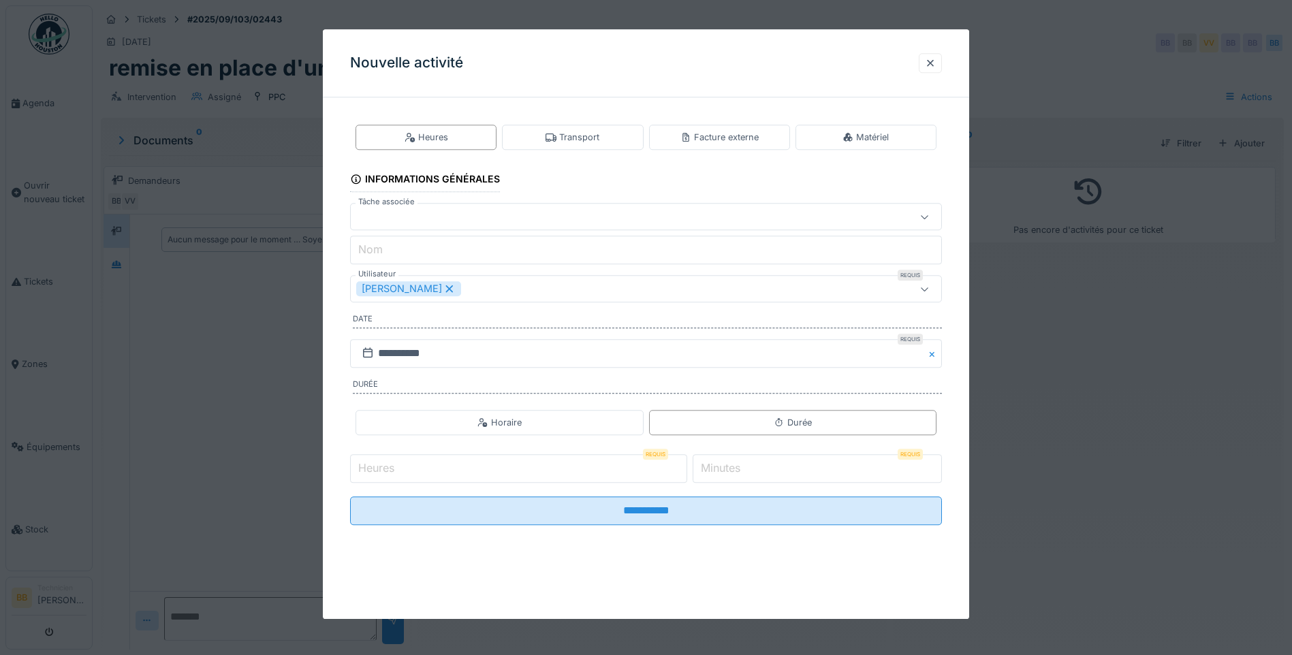
click at [439, 467] on input "Heures" at bounding box center [518, 468] width 337 height 29
type input "*"
click at [736, 464] on label "Minutes" at bounding box center [720, 468] width 45 height 16
click at [736, 464] on input "*" at bounding box center [817, 468] width 249 height 29
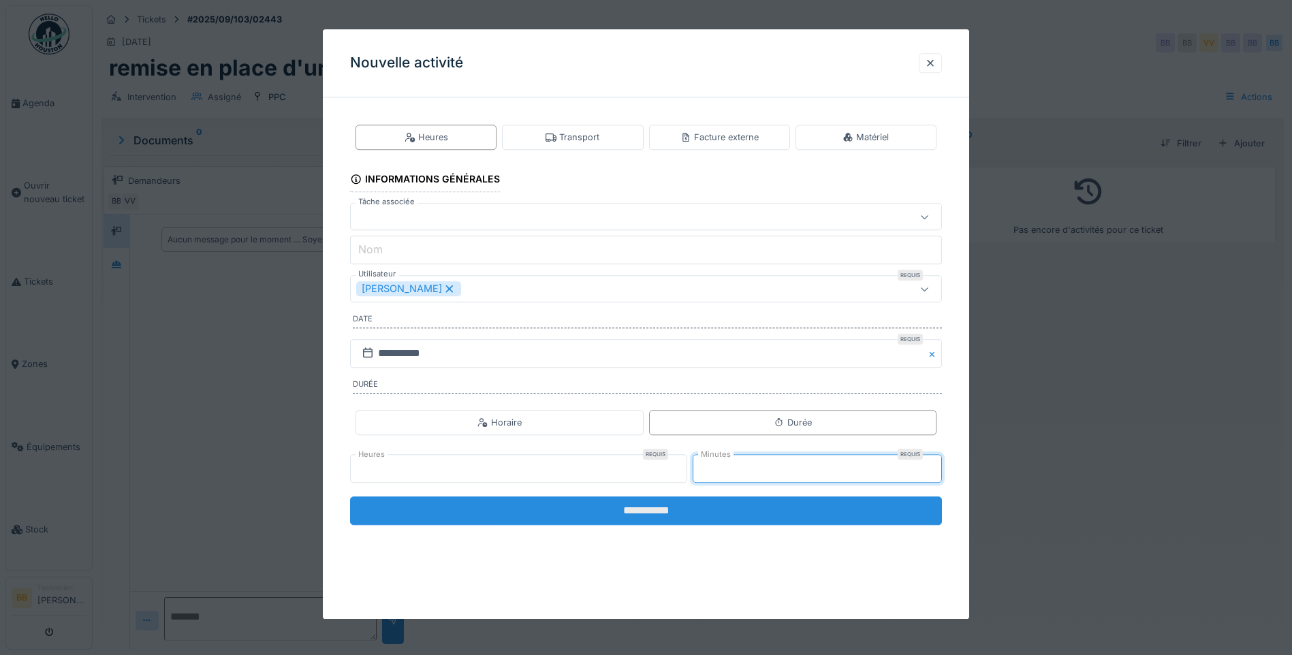
type input "**"
click at [633, 512] on input "**********" at bounding box center [646, 510] width 592 height 29
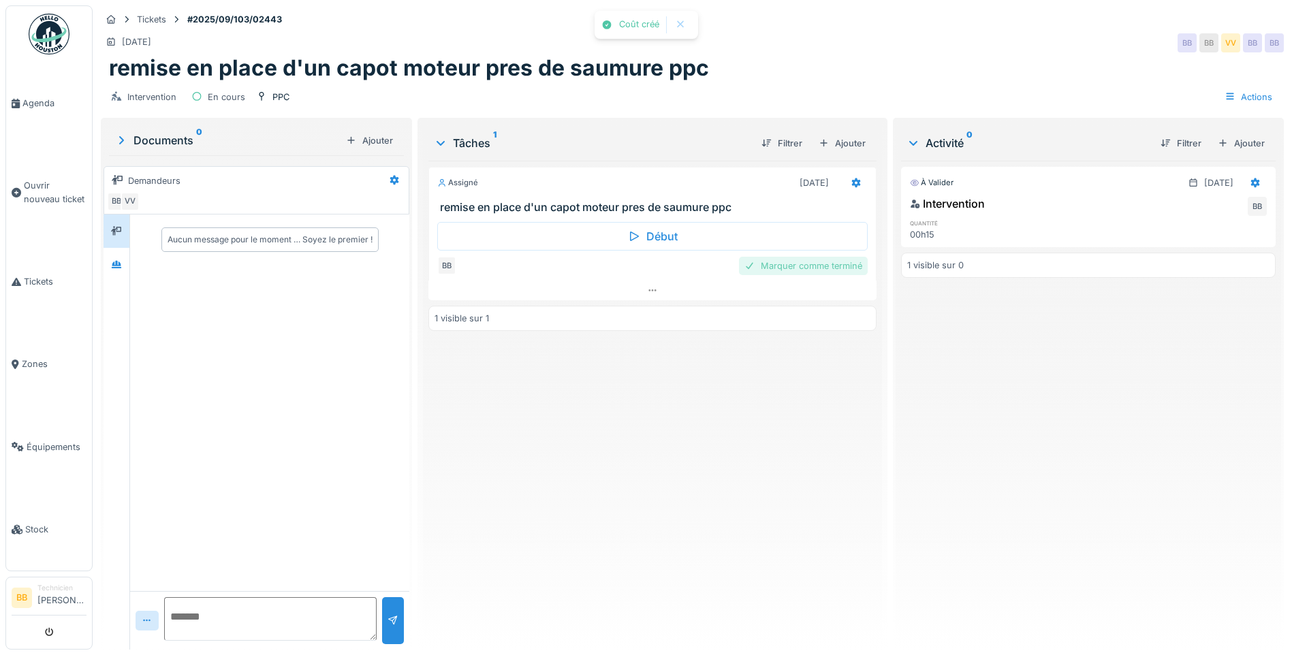
click at [842, 264] on div "Marquer comme terminé" at bounding box center [803, 266] width 129 height 18
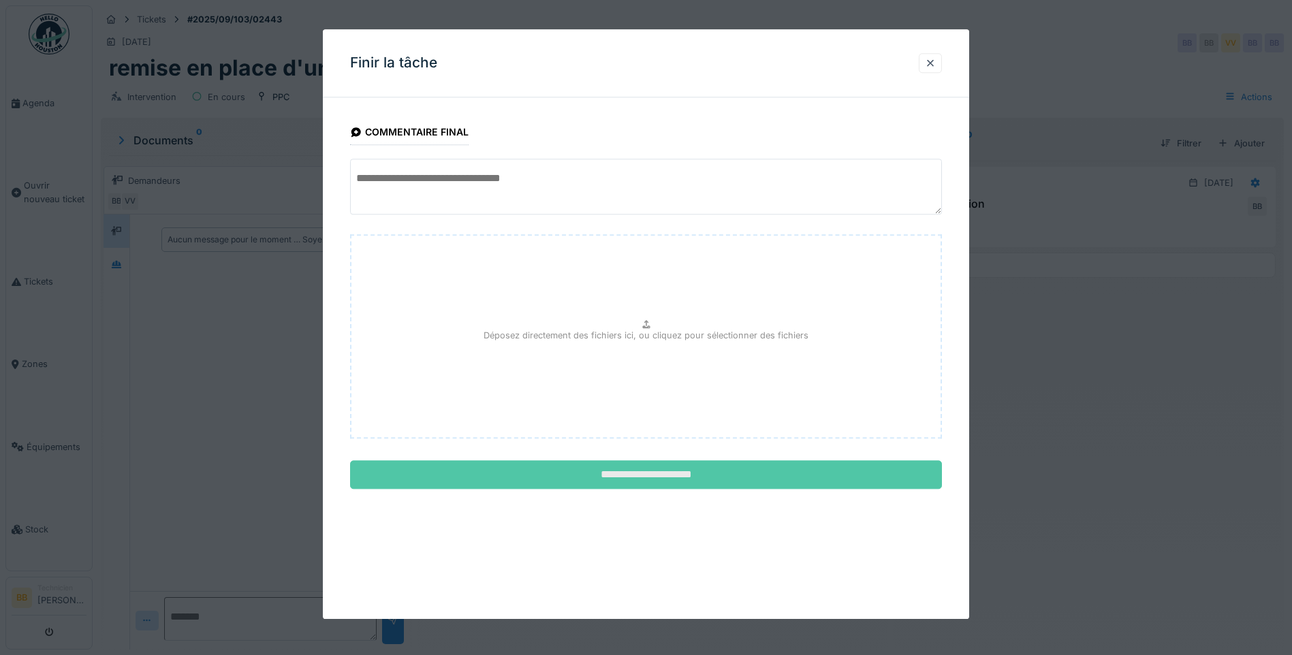
click at [603, 484] on input "**********" at bounding box center [646, 475] width 592 height 29
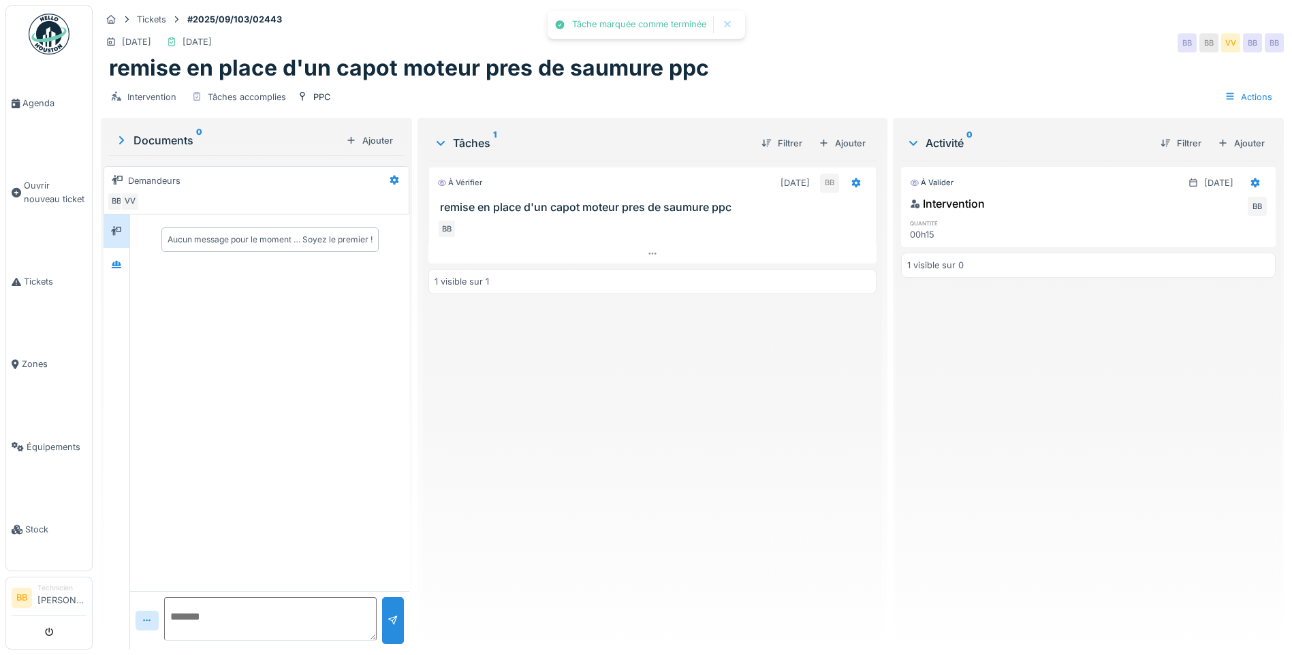
click at [40, 27] on img at bounding box center [49, 34] width 41 height 41
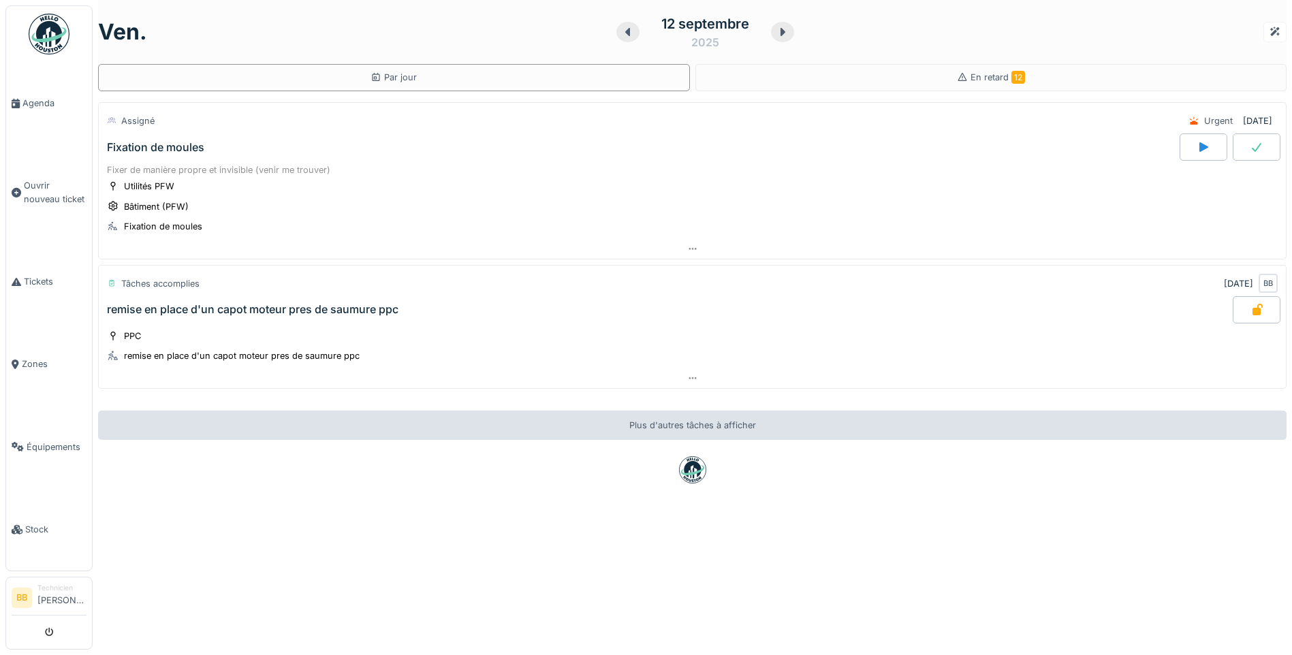
click at [172, 151] on div "Fixation de moules" at bounding box center [155, 147] width 97 height 13
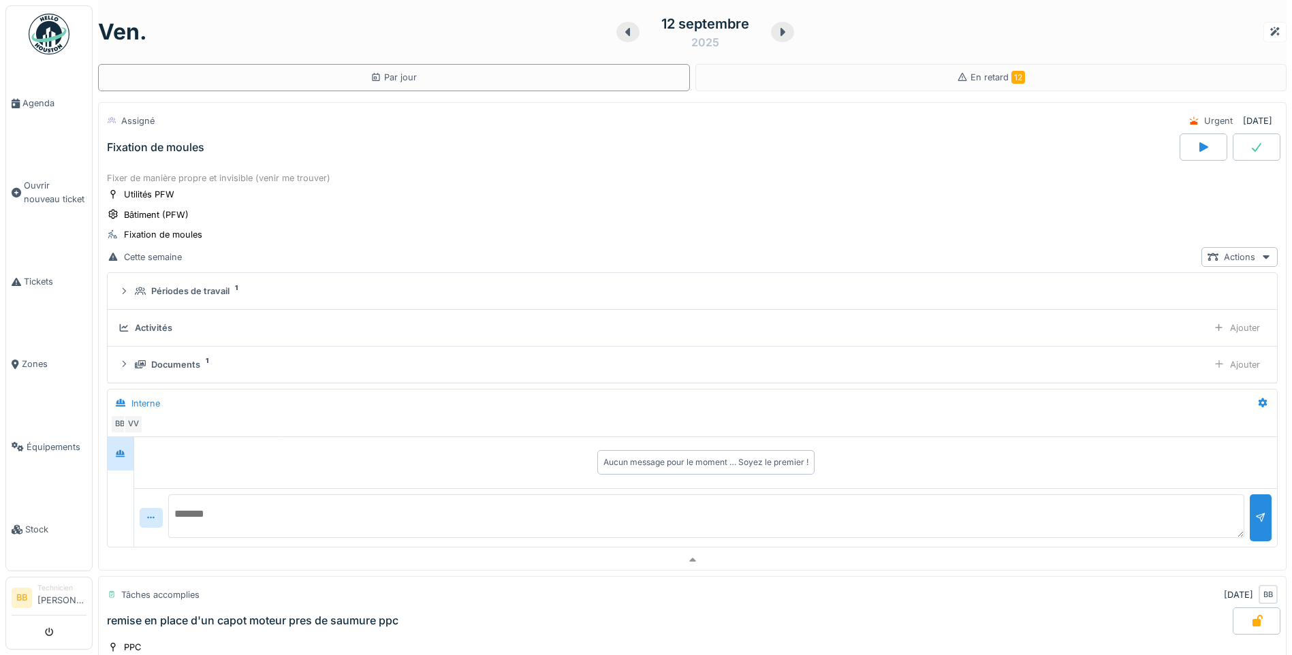
scroll to position [48, 0]
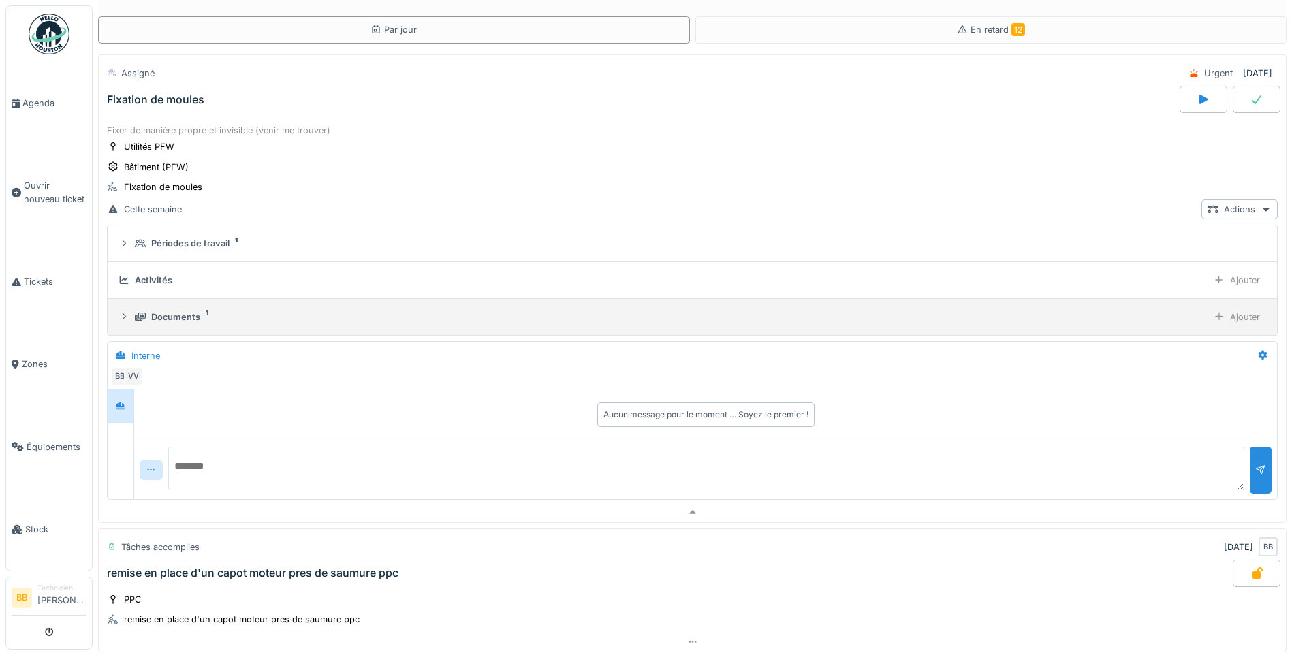
click at [177, 311] on div "Documents" at bounding box center [175, 317] width 49 height 13
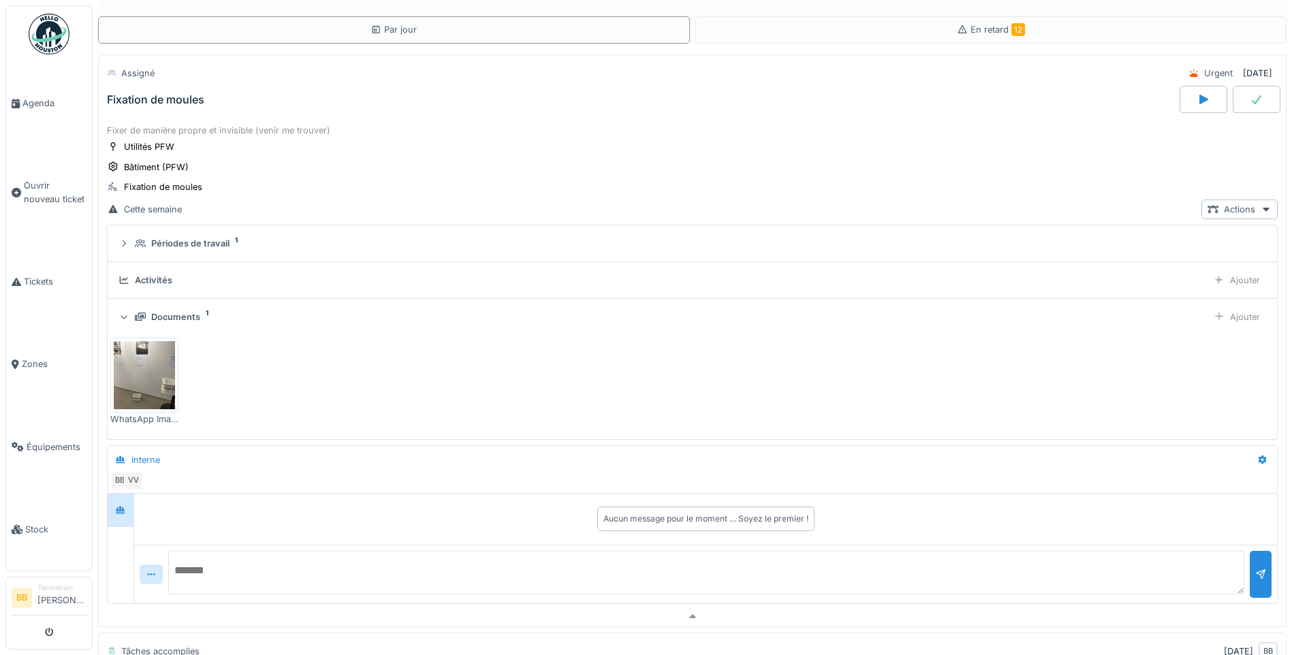
click at [154, 366] on img at bounding box center [144, 375] width 61 height 68
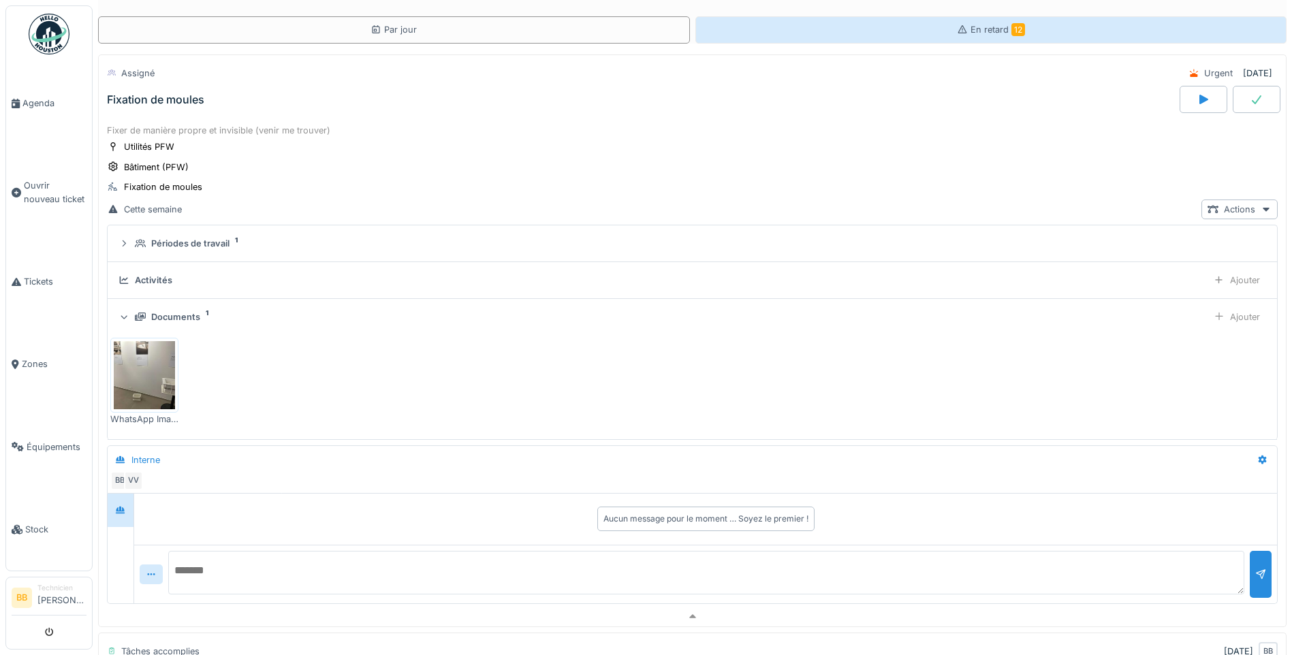
click at [981, 25] on span "En retard 12" at bounding box center [997, 30] width 54 height 10
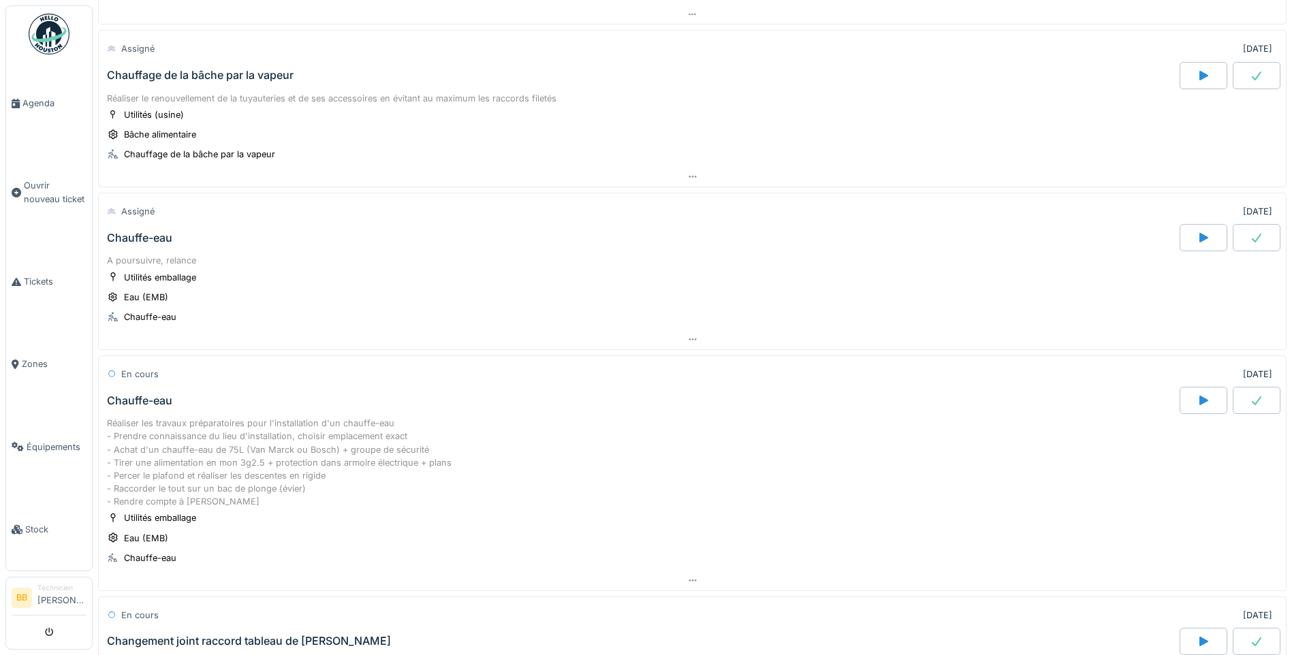
scroll to position [341, 0]
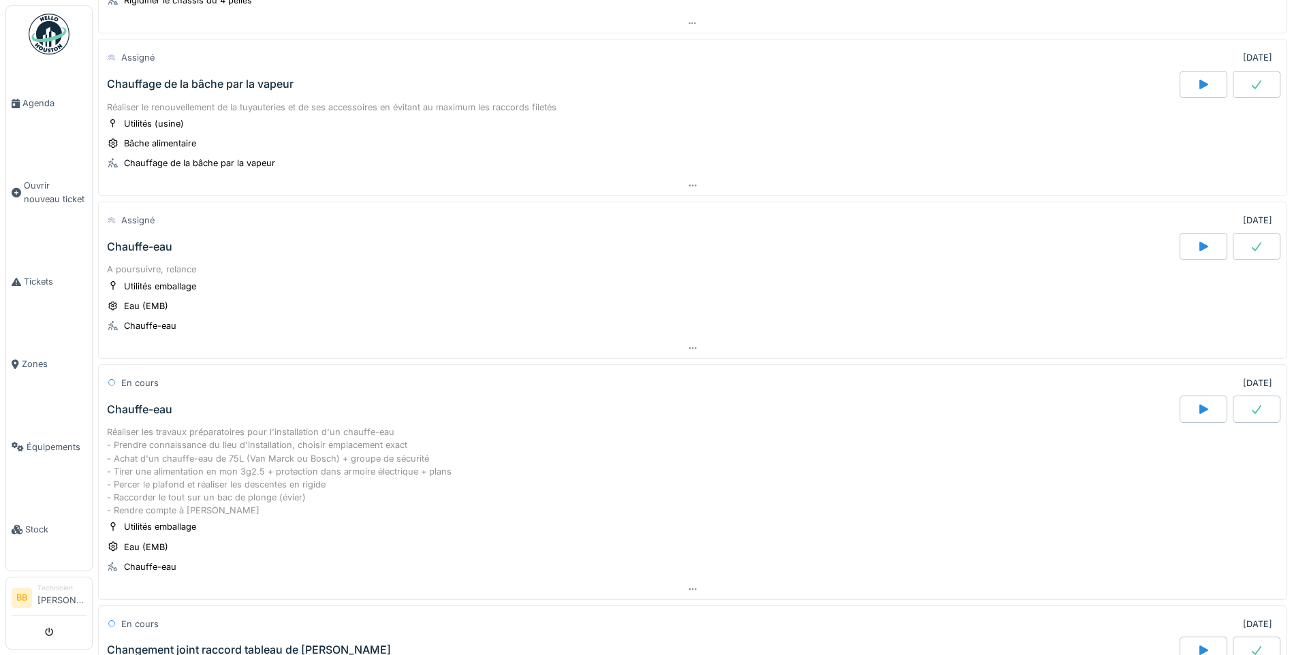
click at [121, 241] on div "Chauffe-eau" at bounding box center [139, 246] width 65 height 13
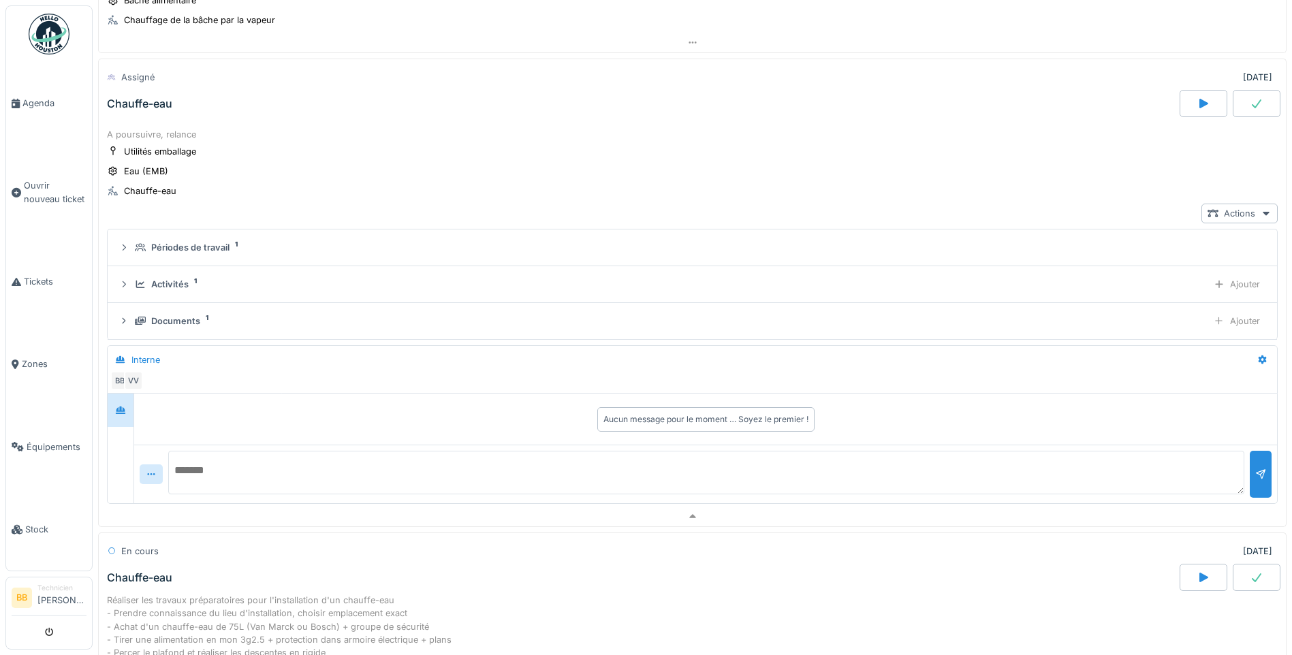
scroll to position [488, 0]
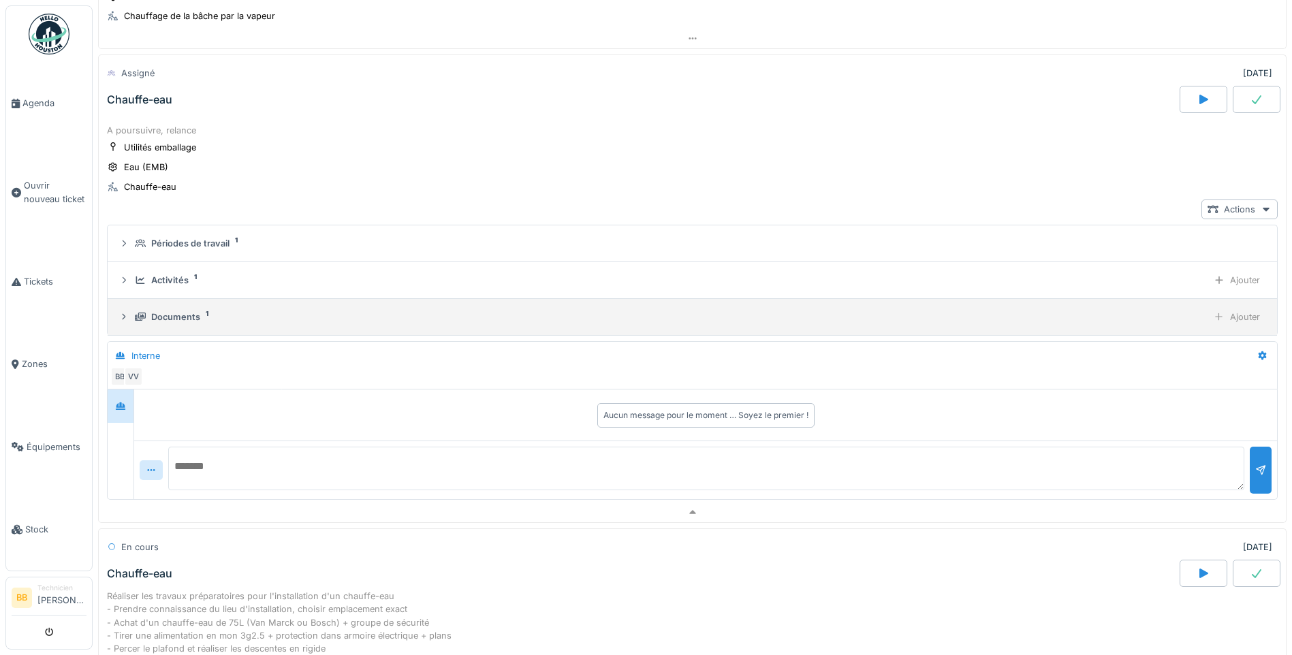
click at [191, 311] on div "Documents" at bounding box center [175, 317] width 49 height 13
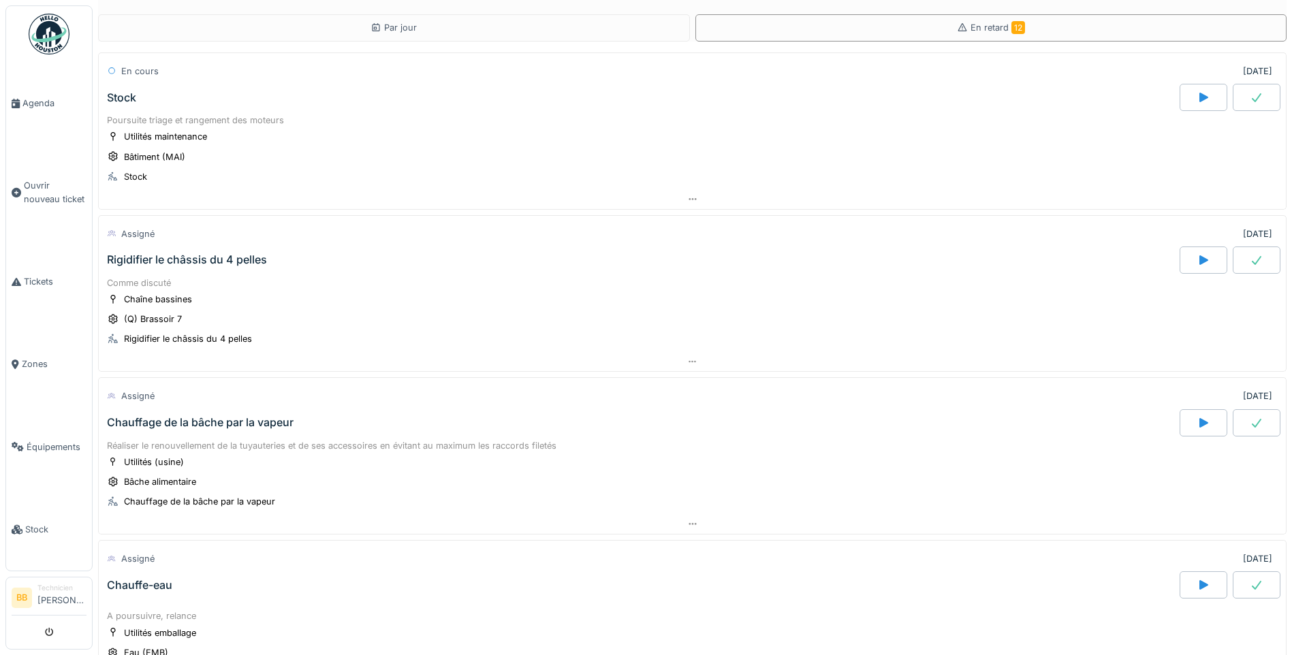
scroll to position [0, 0]
click at [38, 101] on span "Agenda" at bounding box center [54, 103] width 64 height 13
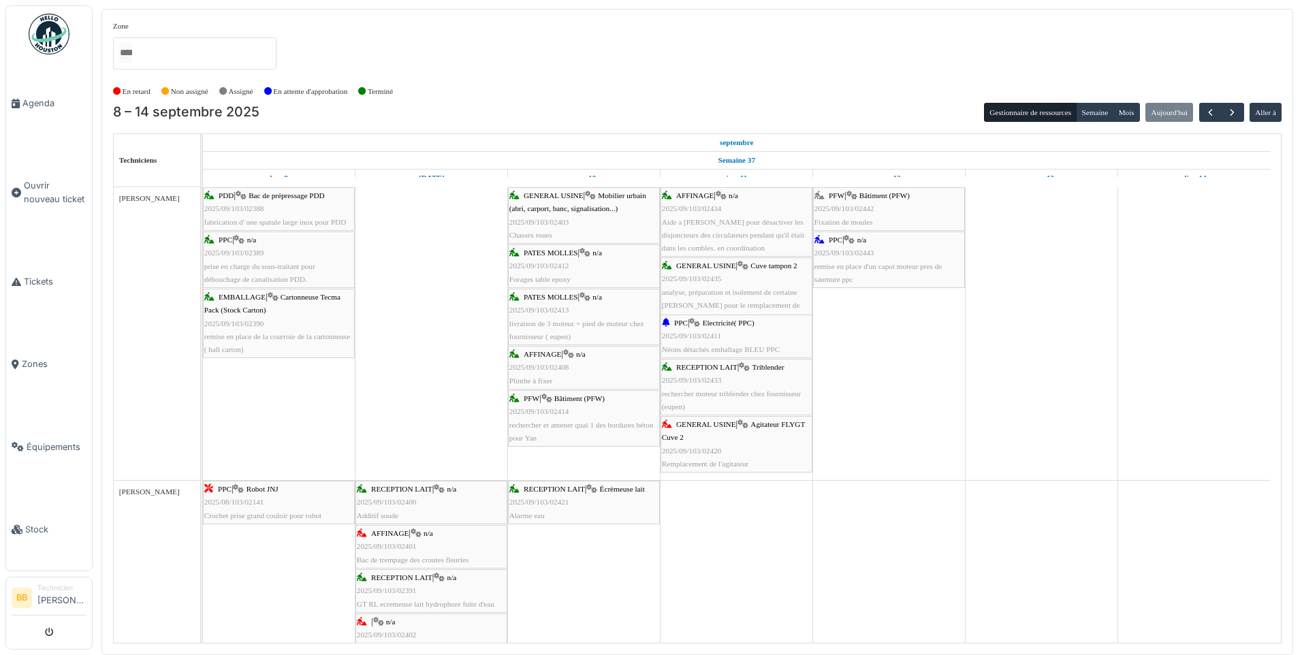
click at [874, 190] on div "PFW | Bâtiment (PFW) 2025/09/103/02442 Fixation de moules" at bounding box center [888, 208] width 149 height 39
